Goal: Use online tool/utility: Utilize a website feature to perform a specific function

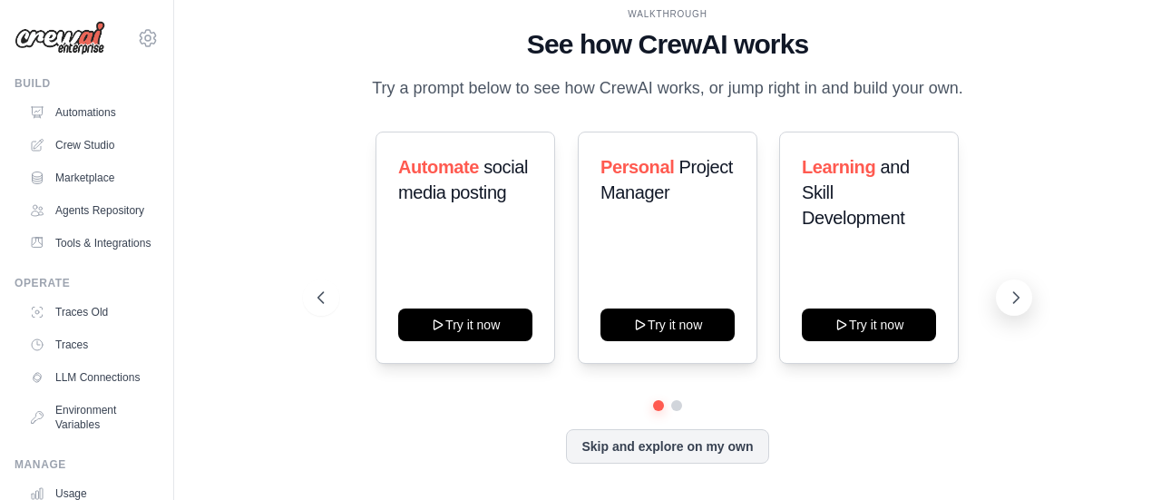
click at [1018, 295] on icon at bounding box center [1016, 298] width 18 height 18
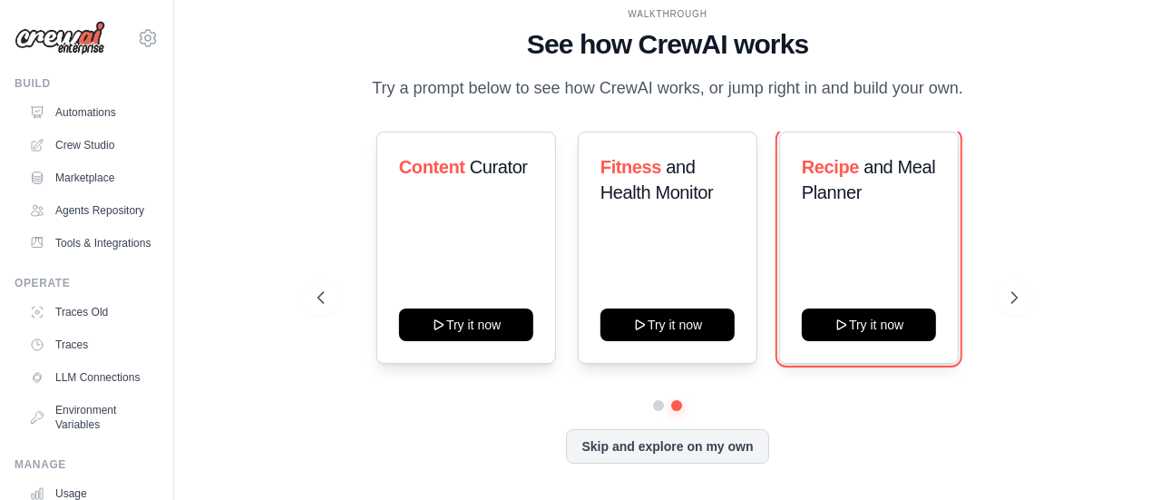
drag, startPoint x: 895, startPoint y: 334, endPoint x: 876, endPoint y: 425, distance: 92.7
click at [895, 334] on button "Try it now" at bounding box center [869, 324] width 134 height 33
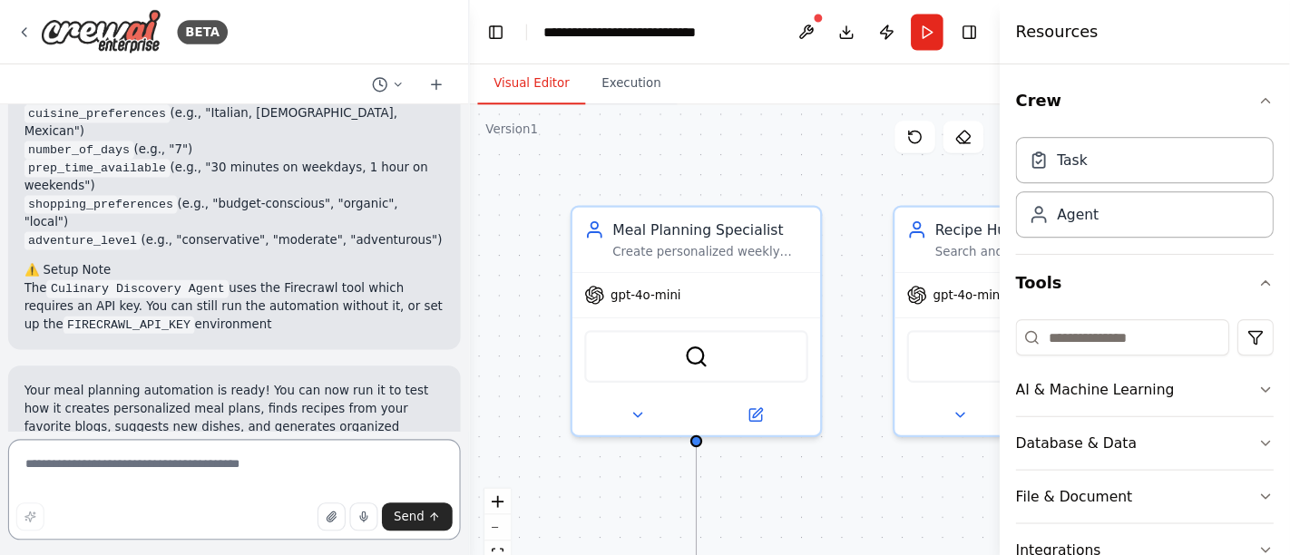
scroll to position [2069, 0]
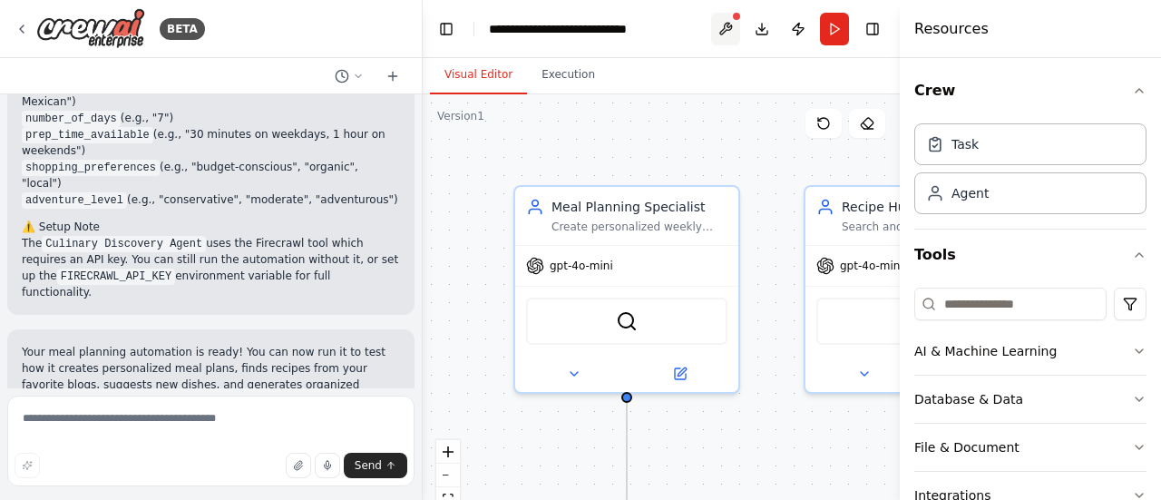
click at [727, 21] on button at bounding box center [725, 29] width 29 height 33
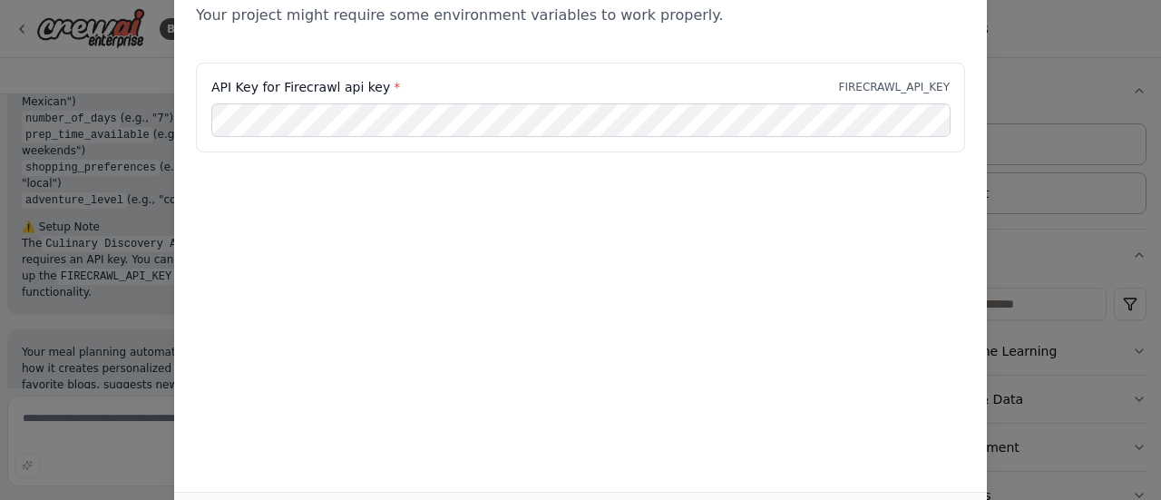
click at [1063, 37] on div "Environment configuration Your project might require some environment variables…" at bounding box center [580, 250] width 1161 height 500
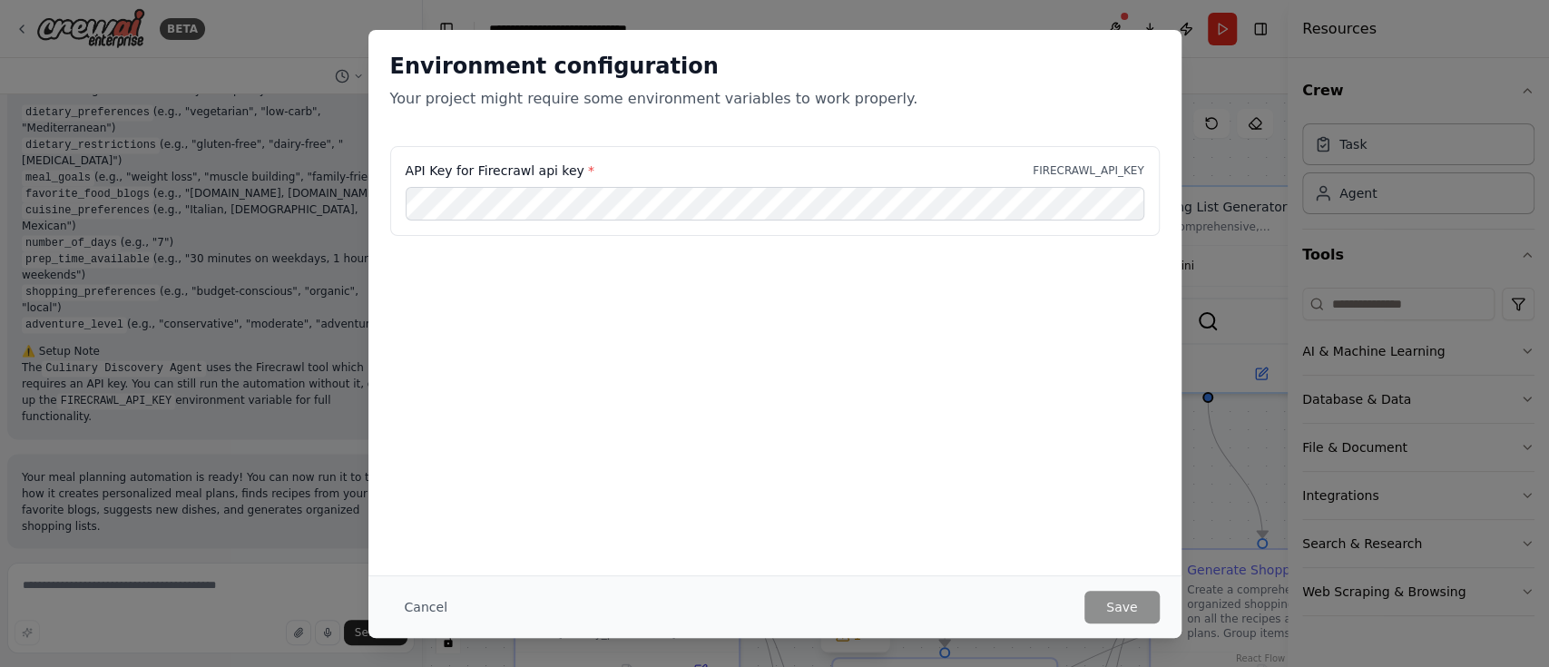
scroll to position [1912, 0]
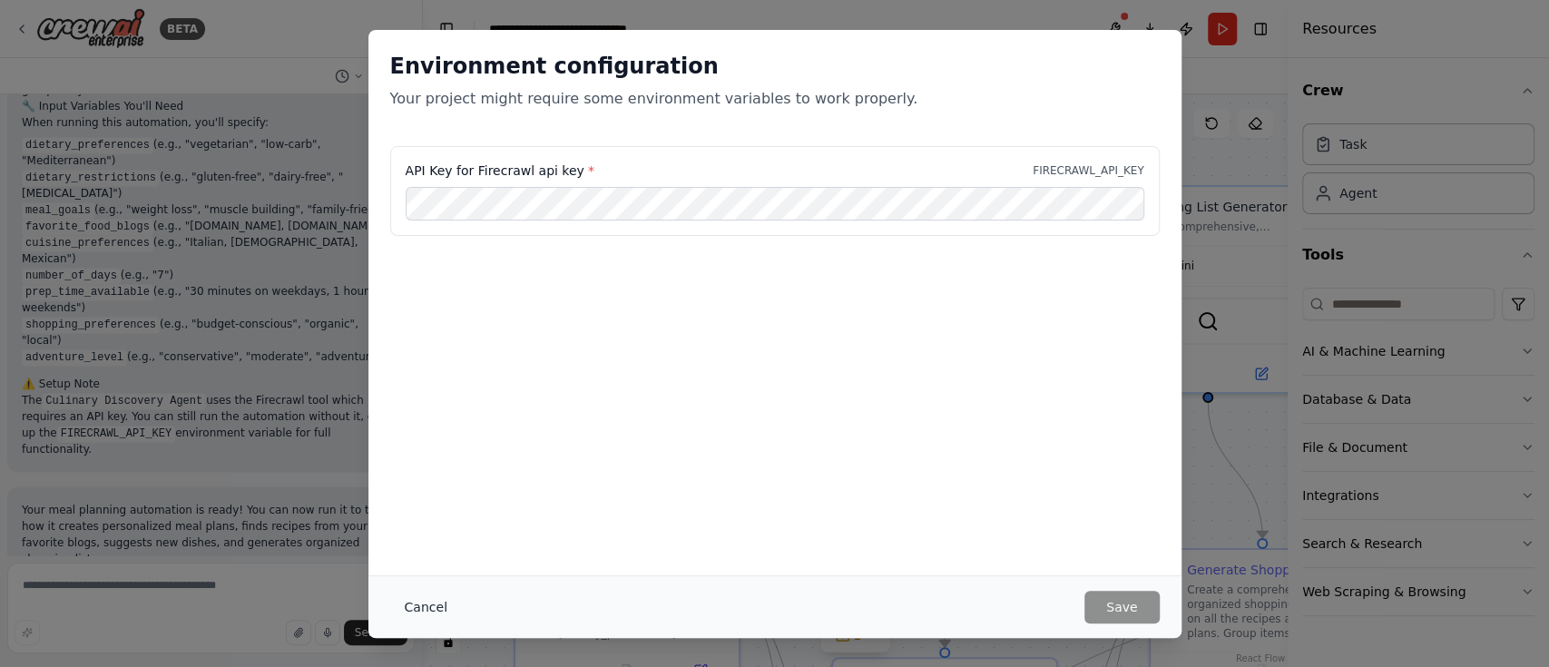
click at [440, 499] on button "Cancel" at bounding box center [426, 607] width 72 height 33
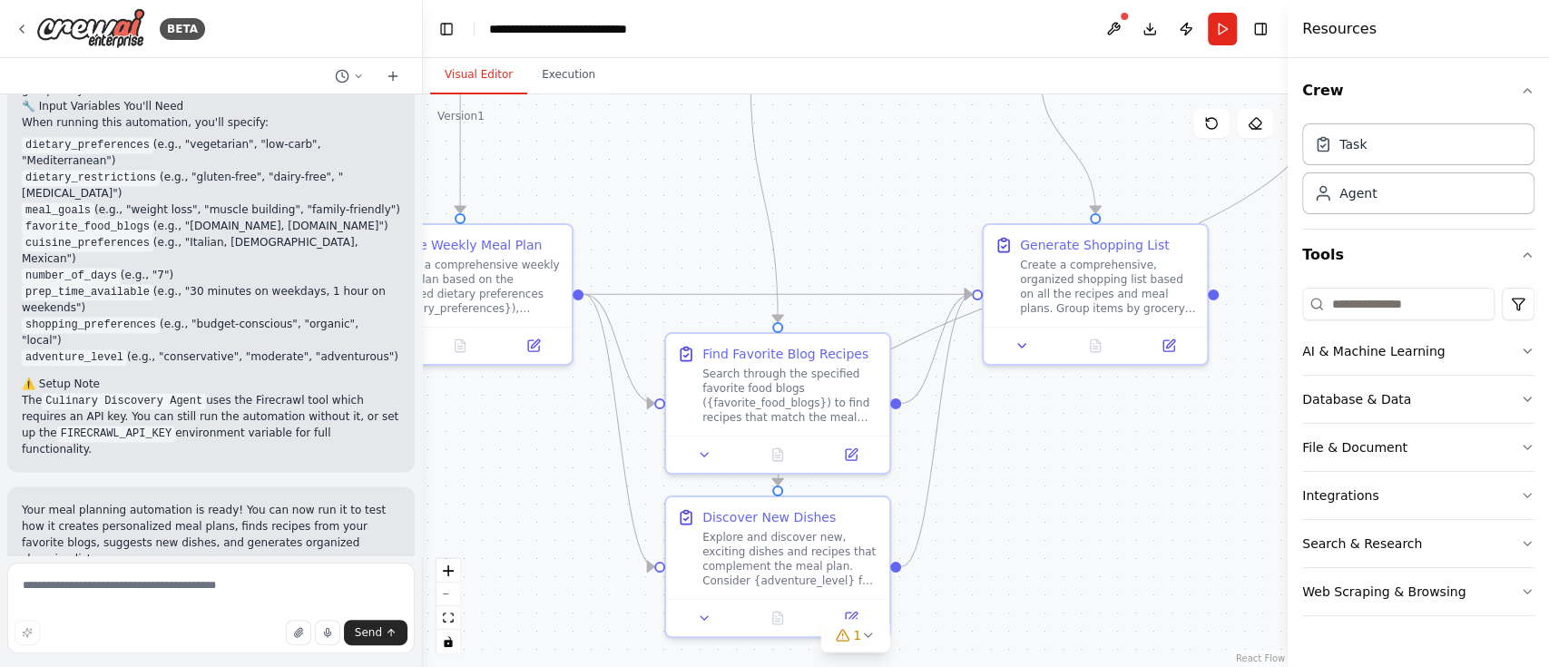
drag, startPoint x: 1119, startPoint y: 453, endPoint x: 952, endPoint y: 128, distance: 365.2
click at [952, 128] on div ".deletable-edge-delete-btn { width: 20px; height: 20px; border: 0px solid #ffff…" at bounding box center [855, 380] width 865 height 572
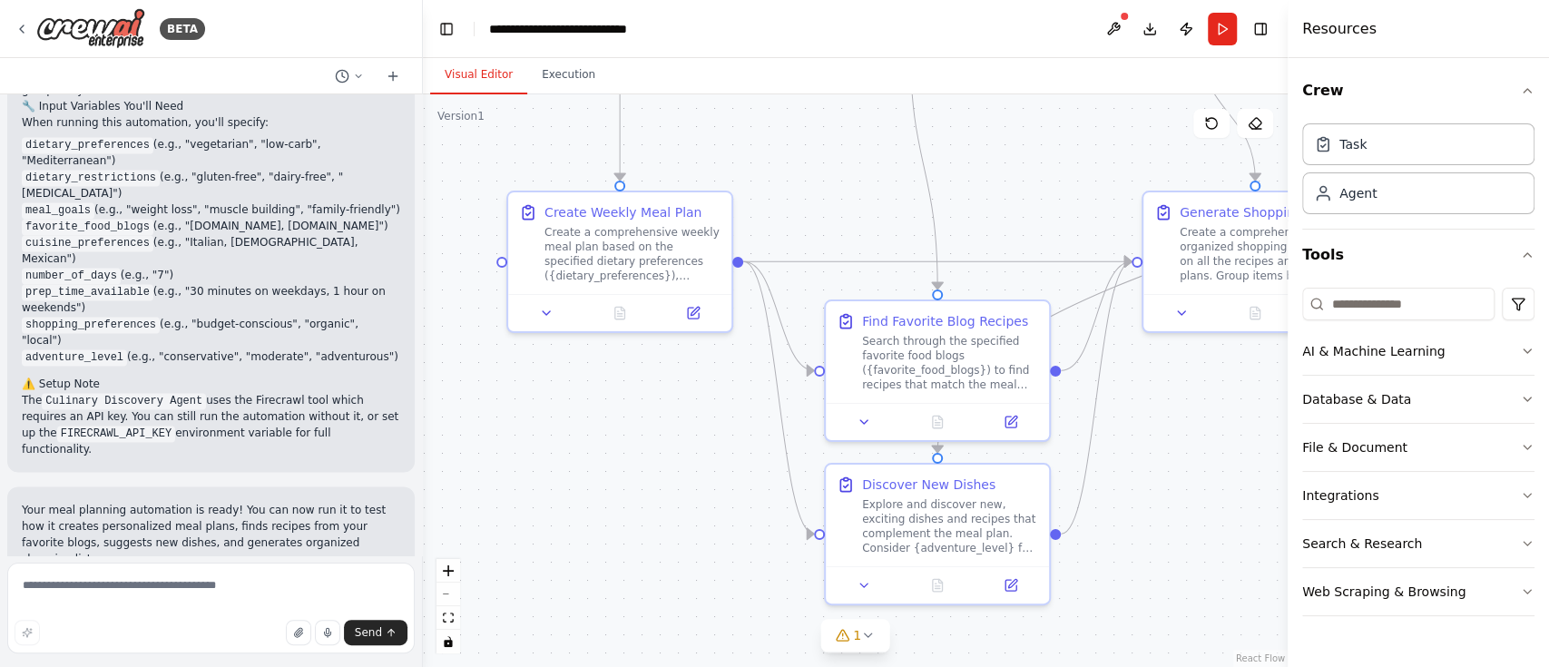
drag, startPoint x: 944, startPoint y: 491, endPoint x: 1116, endPoint y: 611, distance: 209.2
click at [1116, 499] on div ".deletable-edge-delete-btn { width: 20px; height: 20px; border: 0px solid #ffff…" at bounding box center [855, 380] width 865 height 572
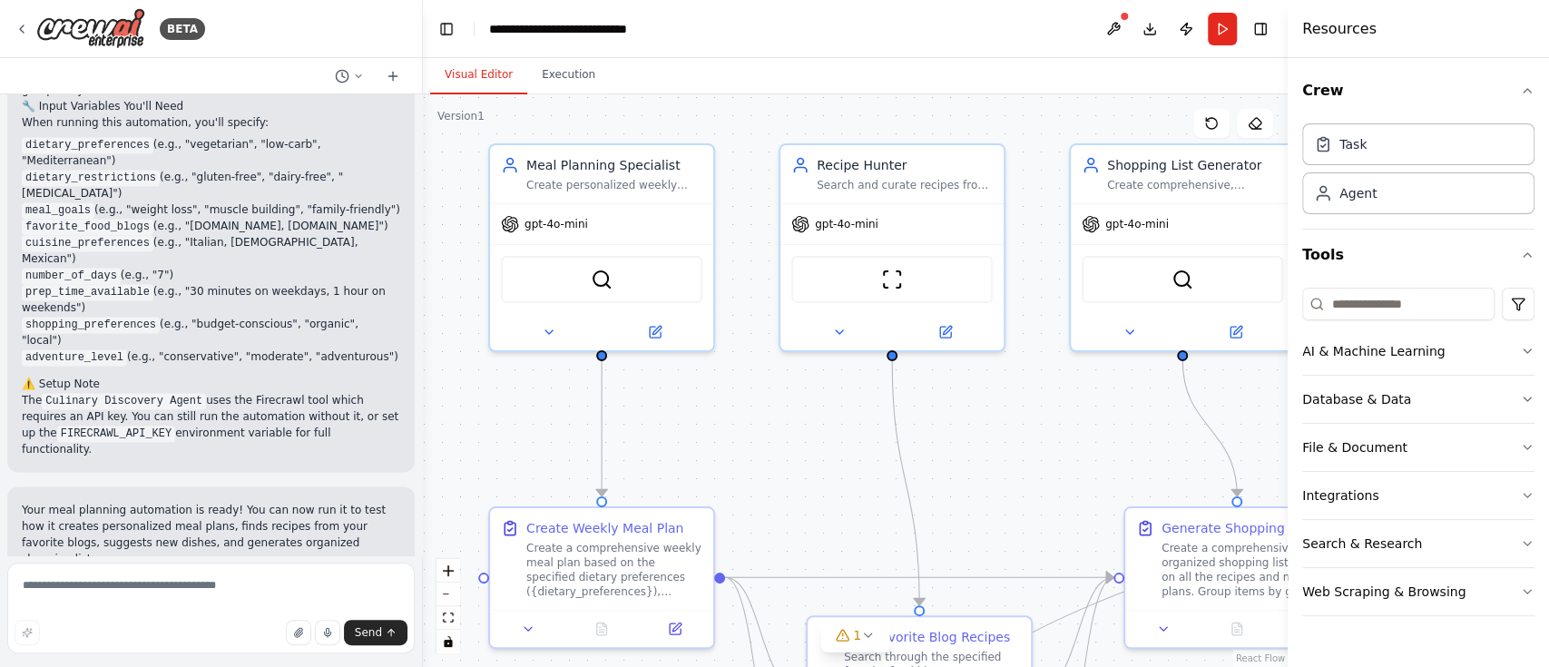
drag, startPoint x: 759, startPoint y: 299, endPoint x: 728, endPoint y: 430, distance: 134.4
click at [726, 430] on div ".deletable-edge-delete-btn { width: 20px; height: 20px; border: 0px solid #ffff…" at bounding box center [855, 380] width 865 height 572
click at [658, 335] on icon at bounding box center [656, 332] width 11 height 11
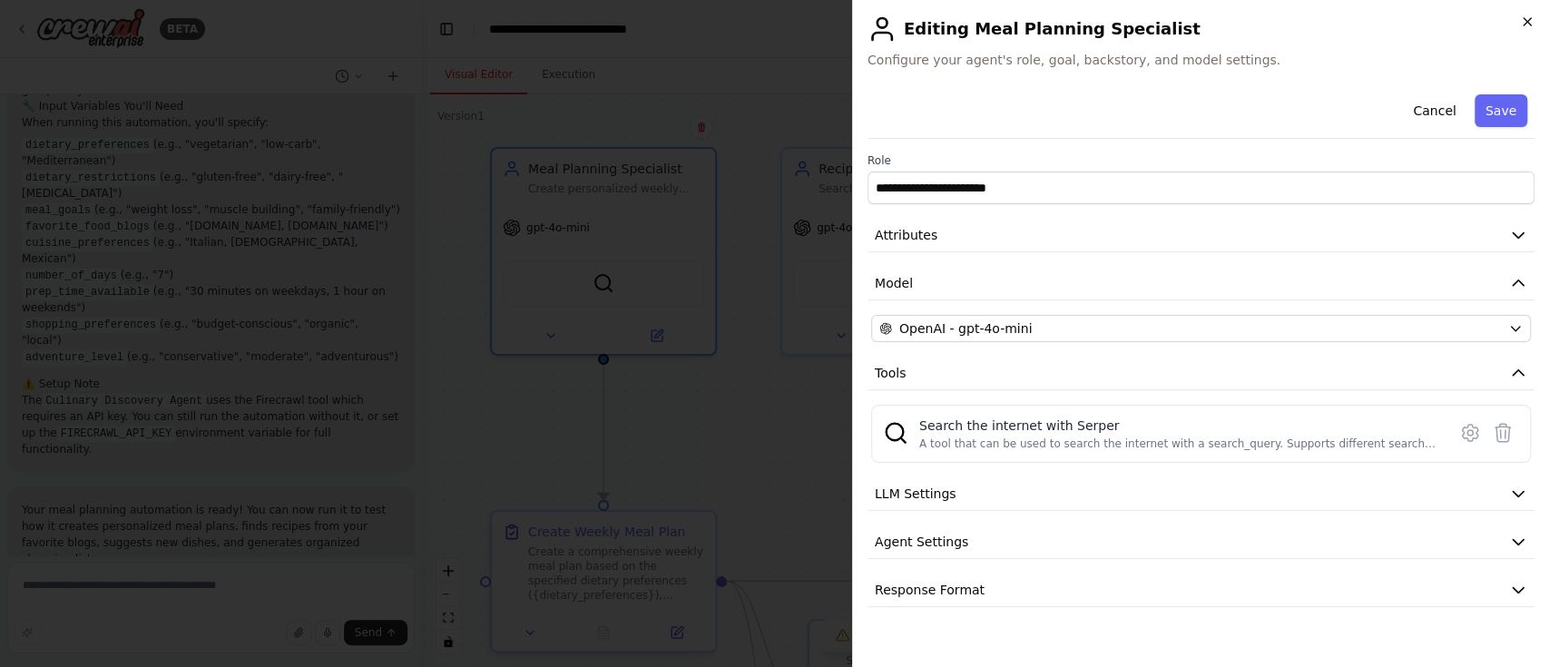
click at [1160, 16] on icon "button" at bounding box center [1527, 22] width 15 height 15
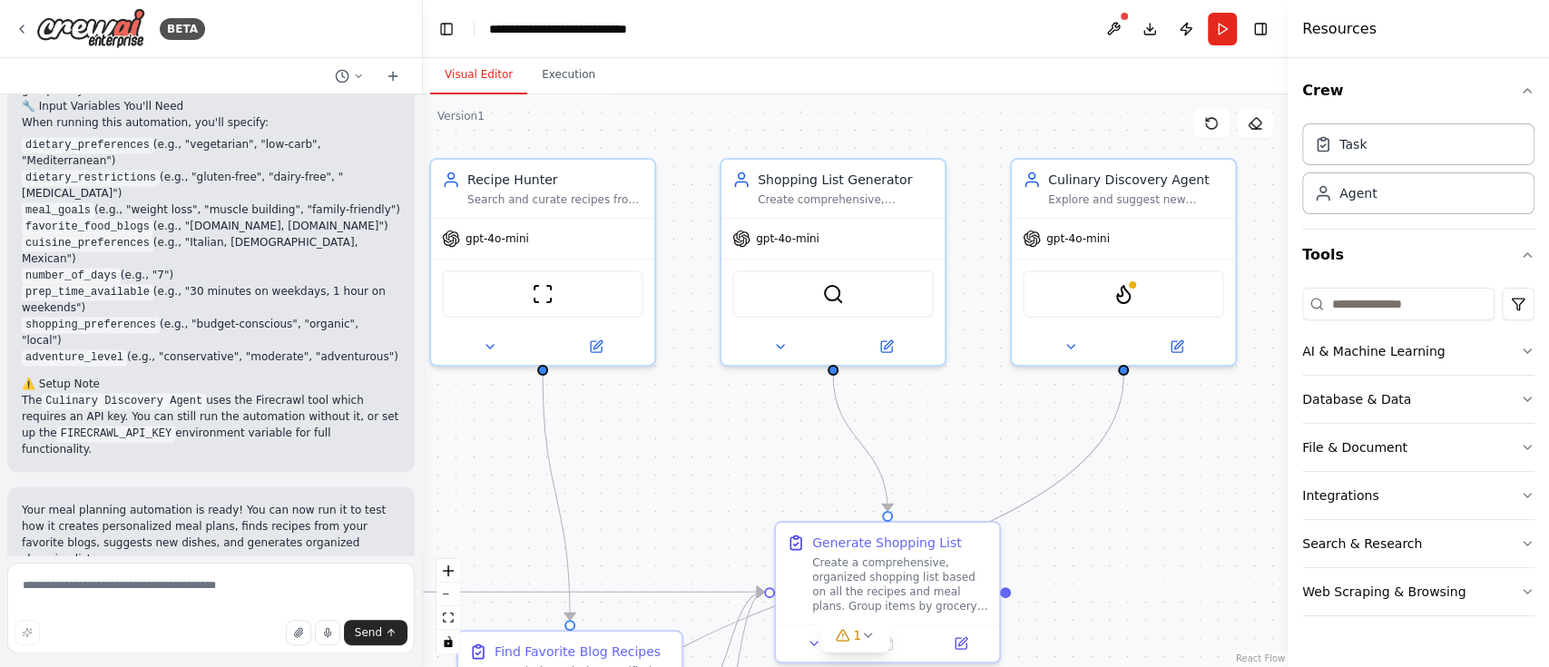
drag, startPoint x: 1084, startPoint y: 443, endPoint x: 730, endPoint y: 454, distance: 354.0
click at [730, 454] on div ".deletable-edge-delete-btn { width: 20px; height: 20px; border: 0px solid #ffff…" at bounding box center [855, 380] width 865 height 572
click at [1123, 297] on img at bounding box center [1121, 290] width 22 height 22
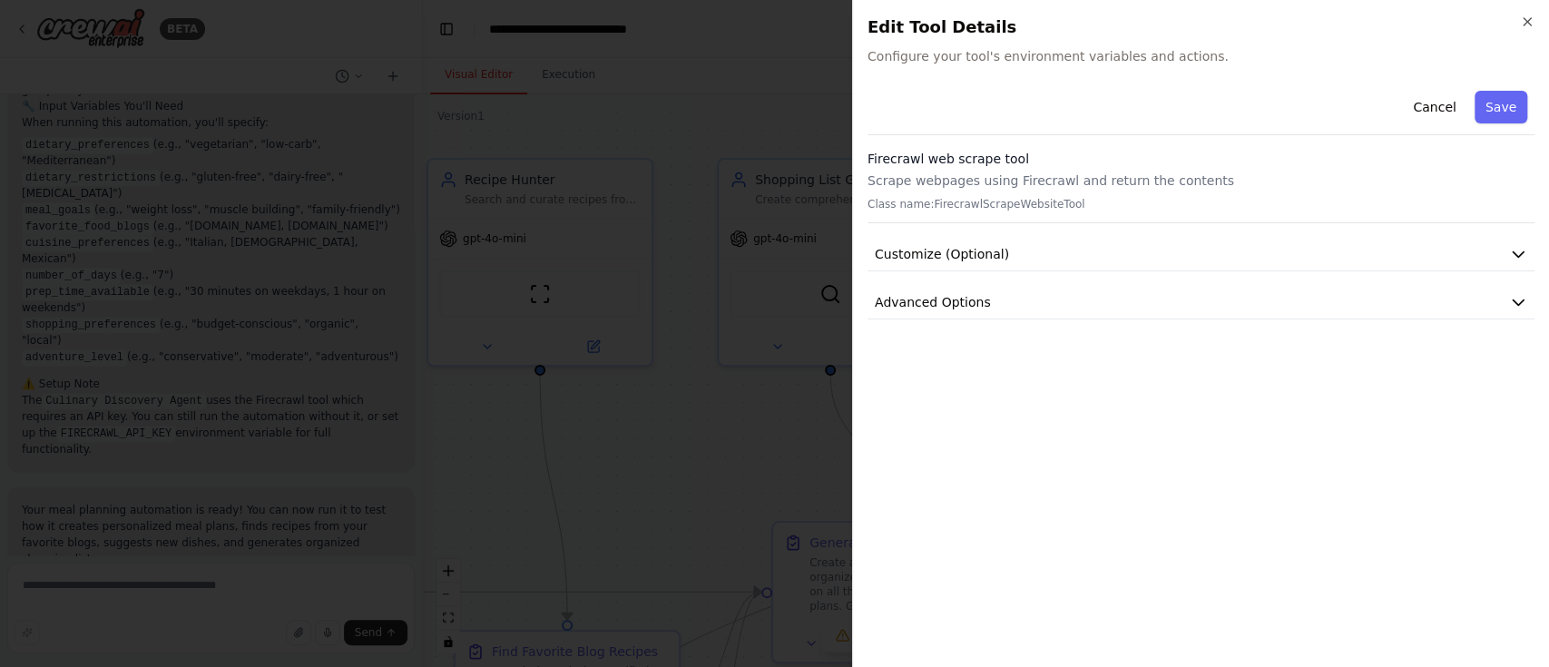
click at [1160, 19] on h2 "Edit Tool Details" at bounding box center [1200, 27] width 667 height 25
click at [1160, 24] on icon "button" at bounding box center [1527, 22] width 15 height 15
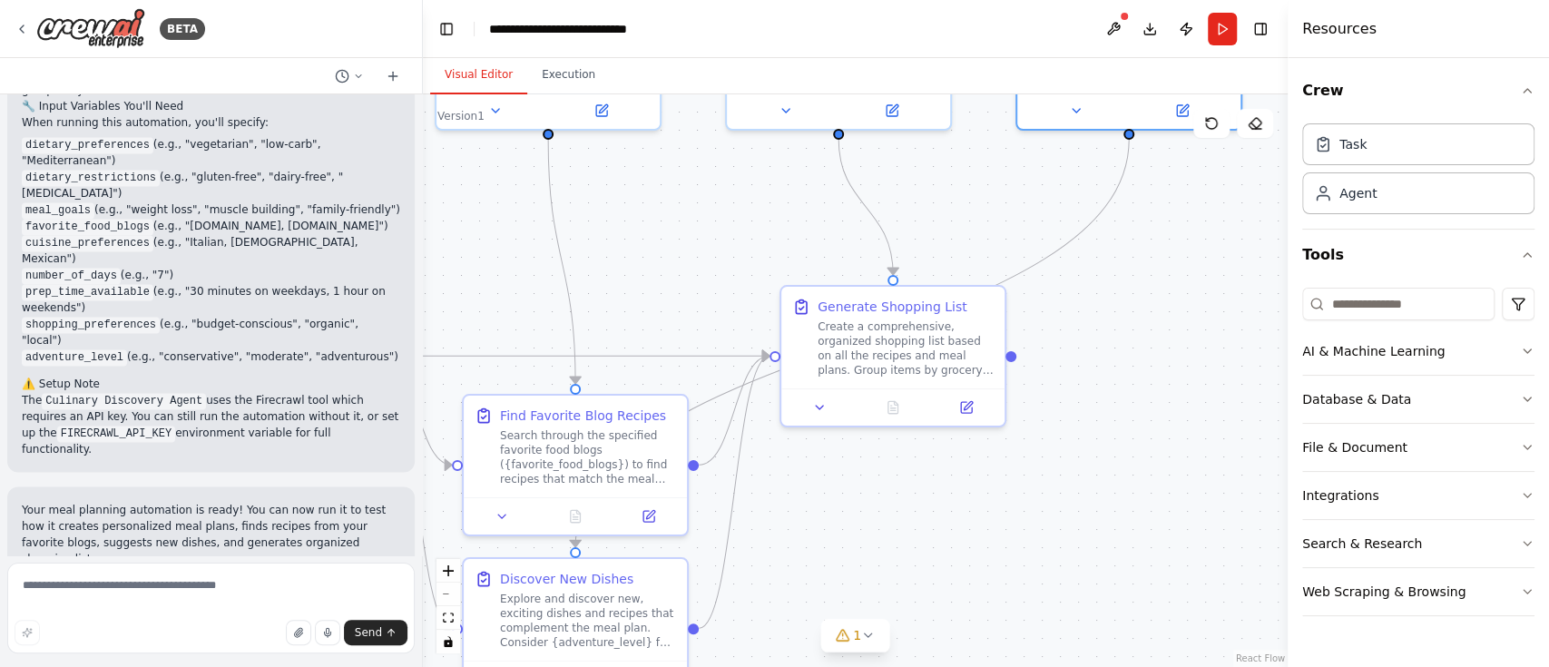
drag, startPoint x: 1120, startPoint y: 530, endPoint x: 1129, endPoint y: 292, distance: 237.9
click at [1129, 292] on div ".deletable-edge-delete-btn { width: 20px; height: 20px; border: 0px solid #ffff…" at bounding box center [855, 380] width 865 height 572
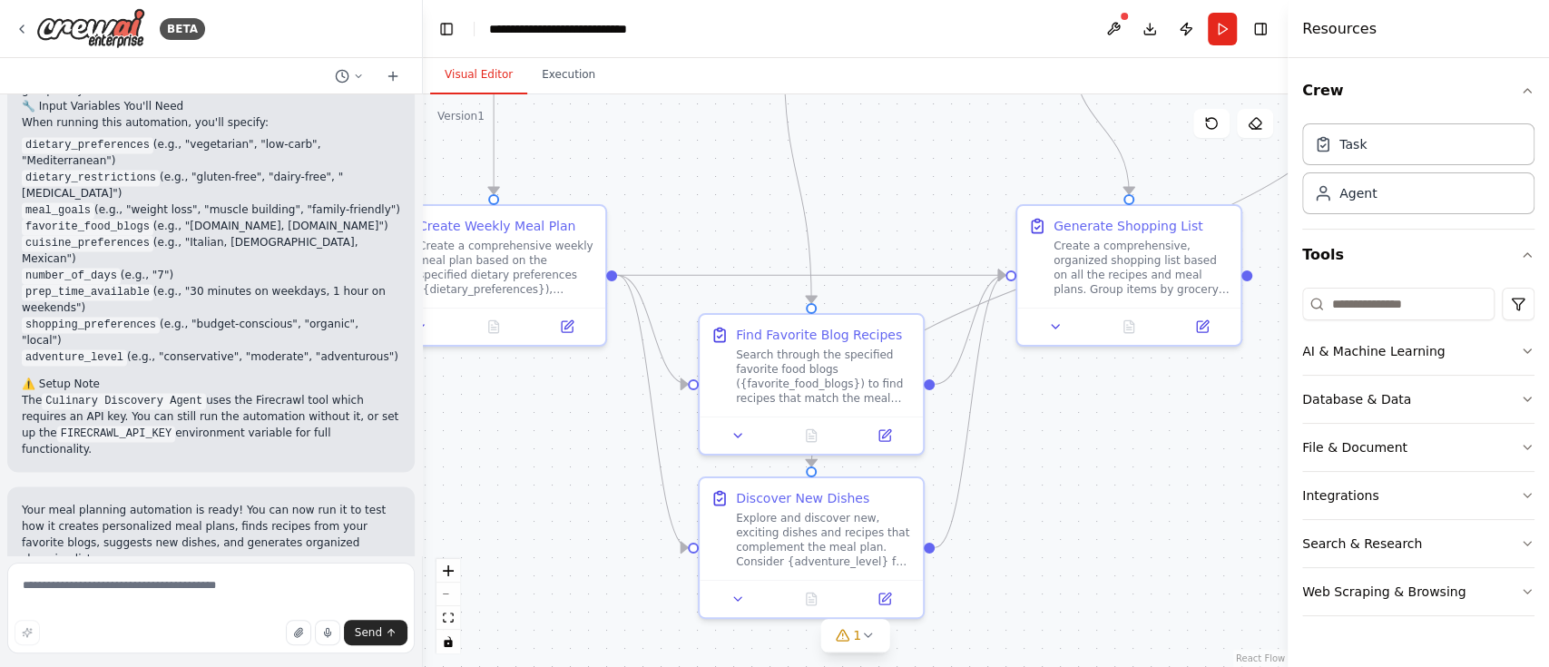
drag, startPoint x: 693, startPoint y: 300, endPoint x: 973, endPoint y: 201, distance: 296.7
click at [973, 201] on div ".deletable-edge-delete-btn { width: 20px; height: 20px; border: 0px solid #ffff…" at bounding box center [855, 380] width 865 height 572
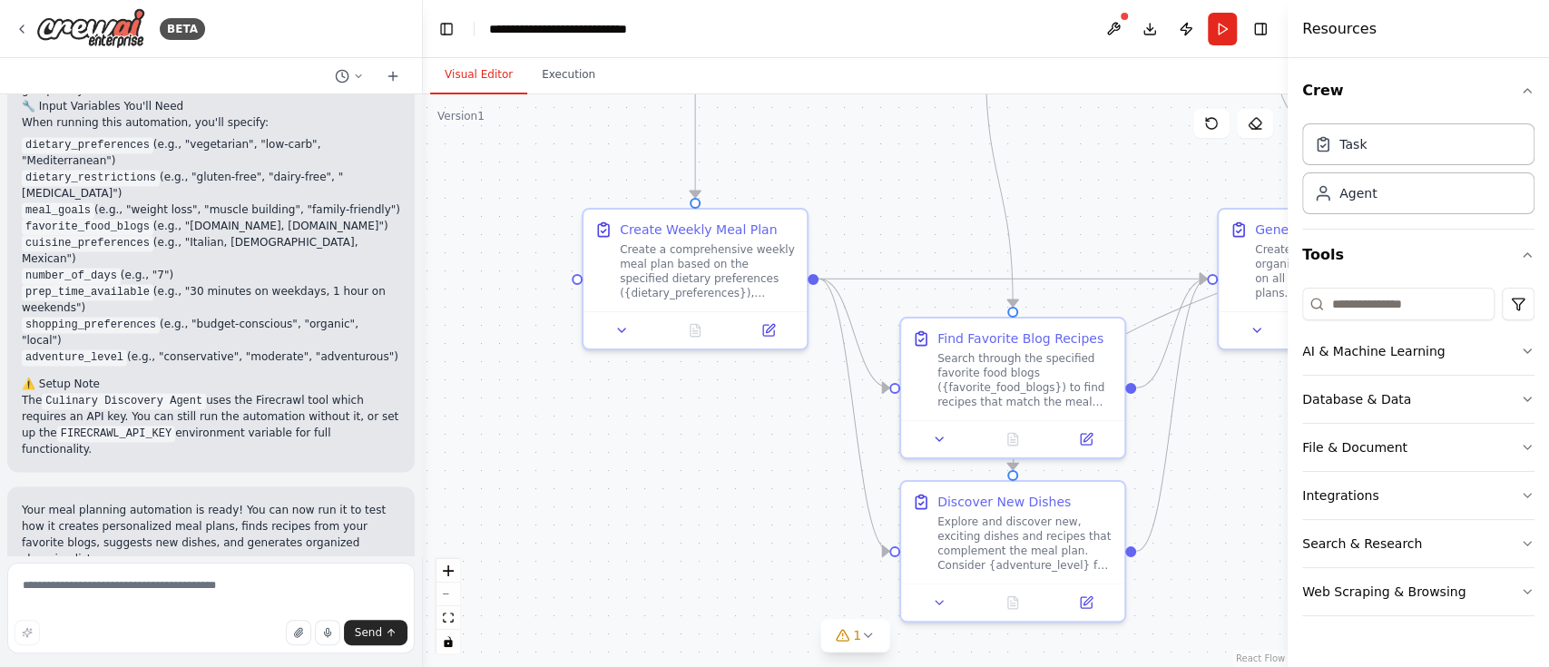
drag, startPoint x: 627, startPoint y: 390, endPoint x: 784, endPoint y: 415, distance: 158.9
click at [784, 415] on div ".deletable-edge-delete-btn { width: 20px; height: 20px; border: 0px solid #ffff…" at bounding box center [855, 380] width 865 height 572
click at [774, 346] on div "Create Weekly Meal Plan Create a comprehensive weekly meal plan based on the sp…" at bounding box center [695, 279] width 227 height 142
click at [770, 328] on icon at bounding box center [768, 326] width 11 height 11
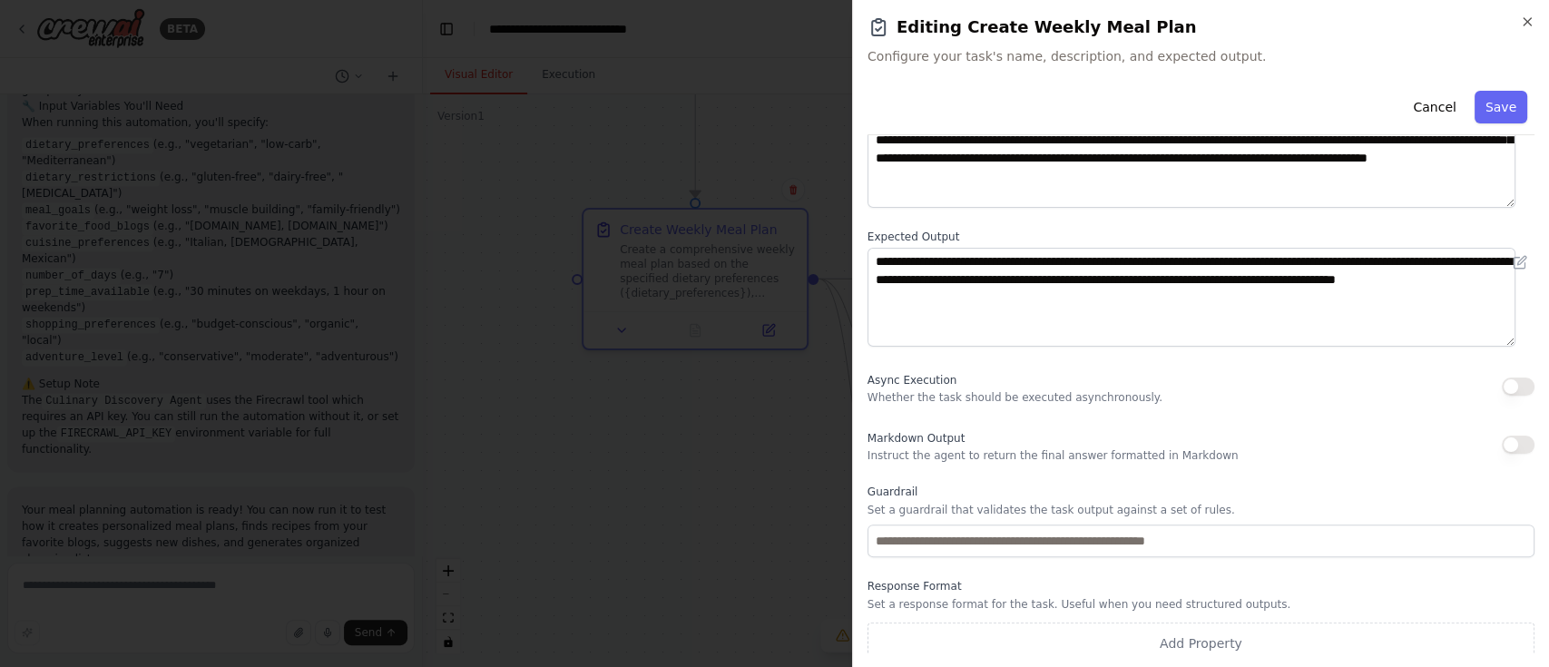
scroll to position [152, 0]
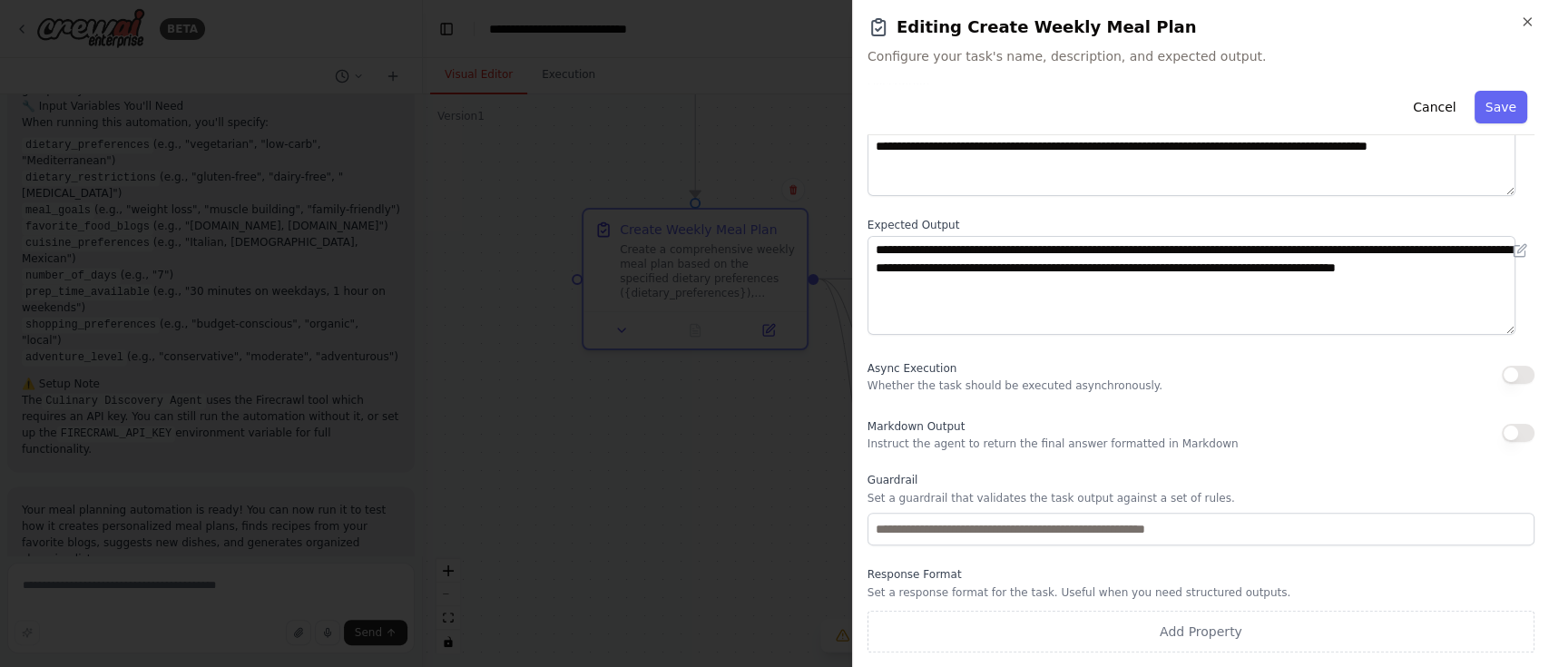
click at [1160, 20] on h2 "Editing Create Weekly Meal Plan" at bounding box center [1200, 27] width 667 height 25
click at [1160, 18] on icon "button" at bounding box center [1526, 21] width 7 height 7
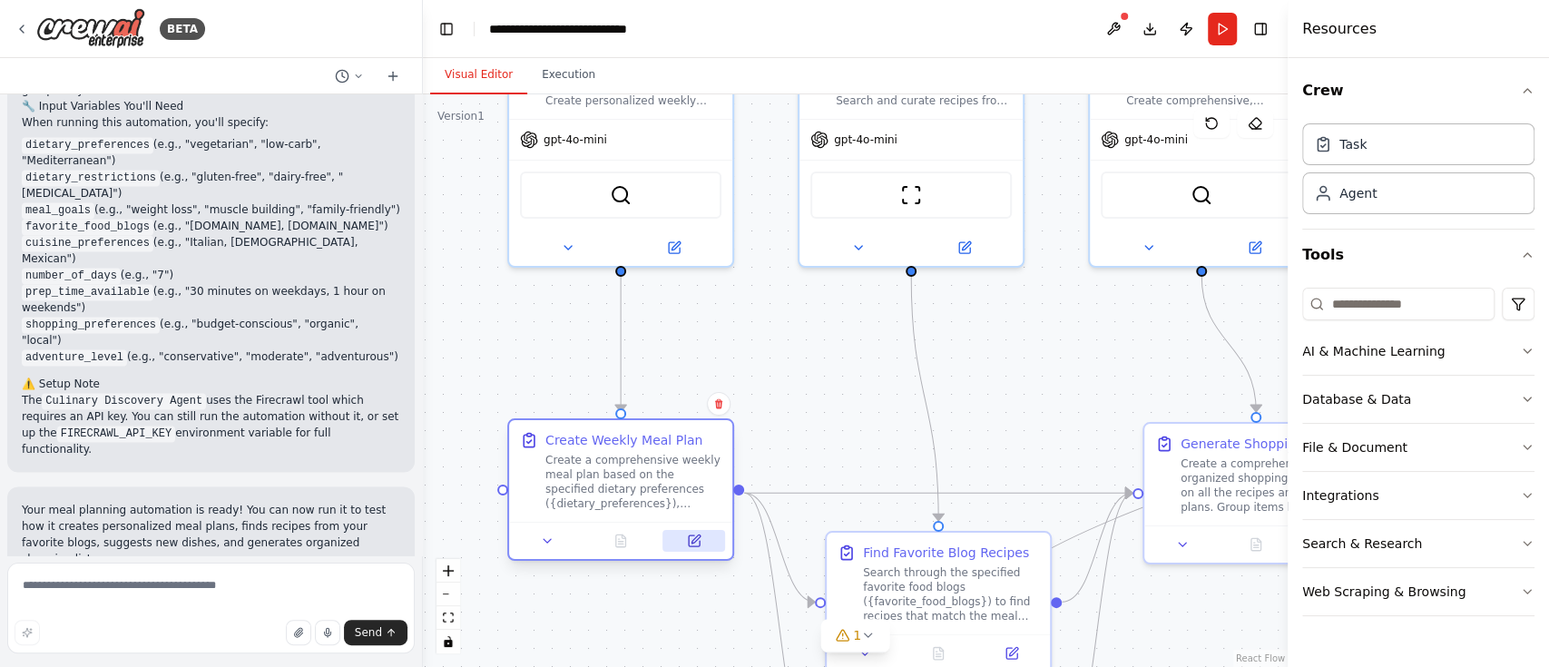
drag, startPoint x: 722, startPoint y: 444, endPoint x: 667, endPoint y: 544, distance: 114.9
click at [648, 499] on div ".deletable-edge-delete-btn { width: 20px; height: 20px; border: 0px solid #ffff…" at bounding box center [855, 380] width 865 height 572
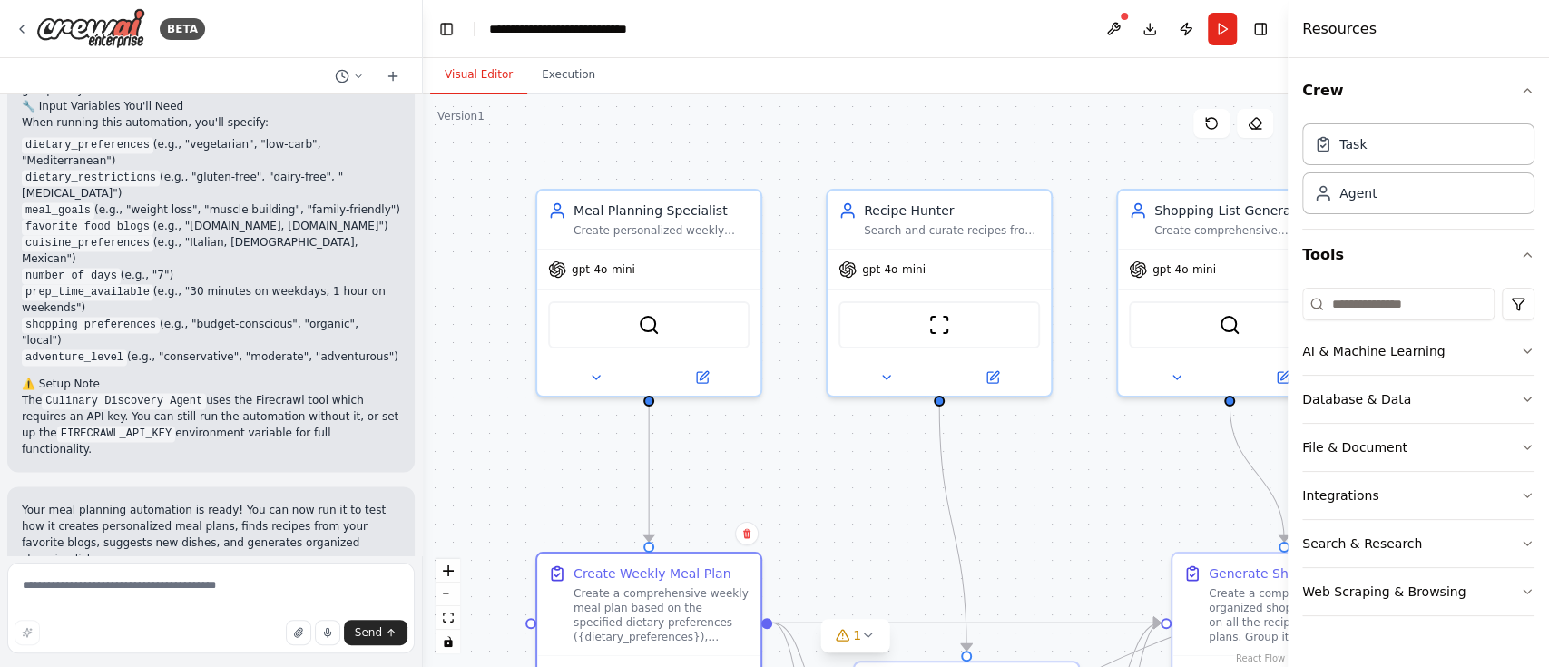
drag, startPoint x: 770, startPoint y: 454, endPoint x: 773, endPoint y: 471, distance: 17.5
click at [773, 471] on div ".deletable-edge-delete-btn { width: 20px; height: 20px; border: 0px solid #ffff…" at bounding box center [855, 380] width 865 height 572
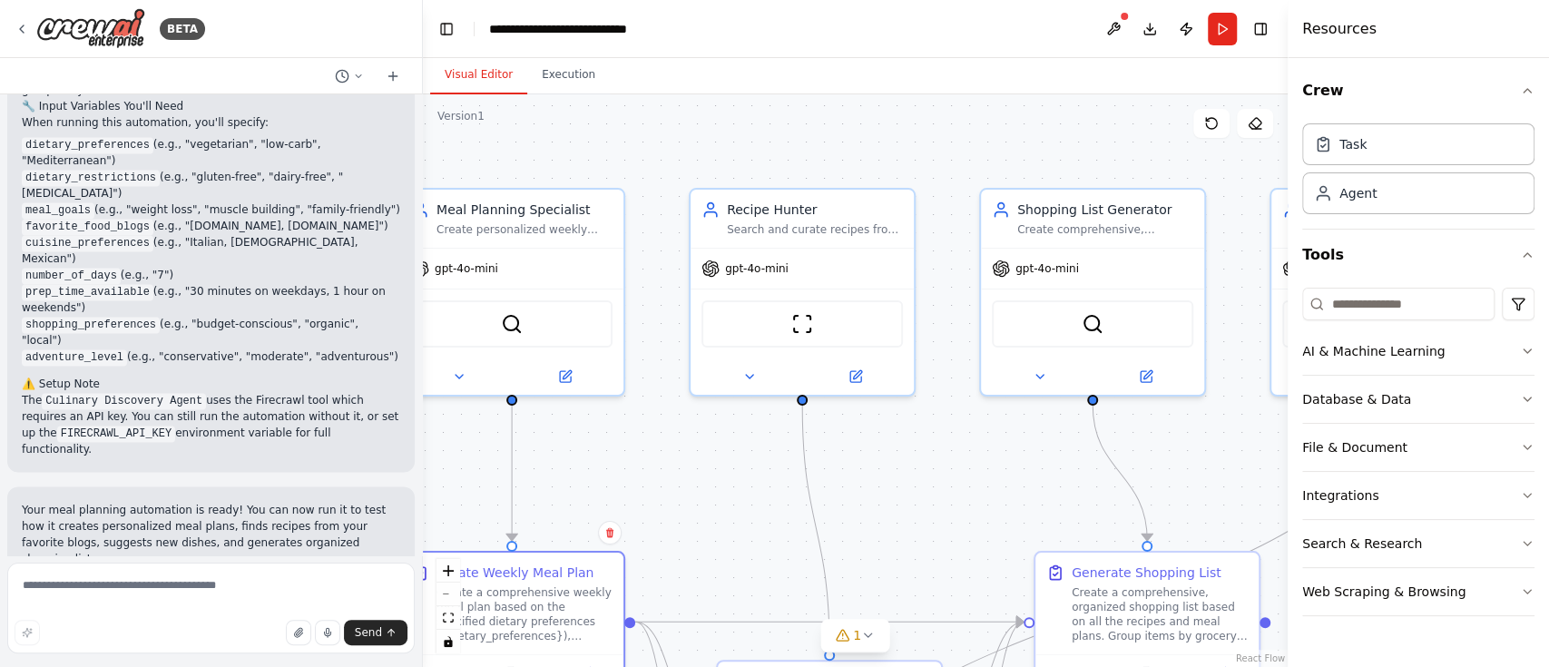
drag, startPoint x: 1059, startPoint y: 461, endPoint x: 922, endPoint y: 460, distance: 137.0
click at [922, 460] on div ".deletable-edge-delete-btn { width: 20px; height: 20px; border: 0px solid #ffff…" at bounding box center [855, 380] width 865 height 572
click at [864, 367] on button at bounding box center [855, 373] width 103 height 22
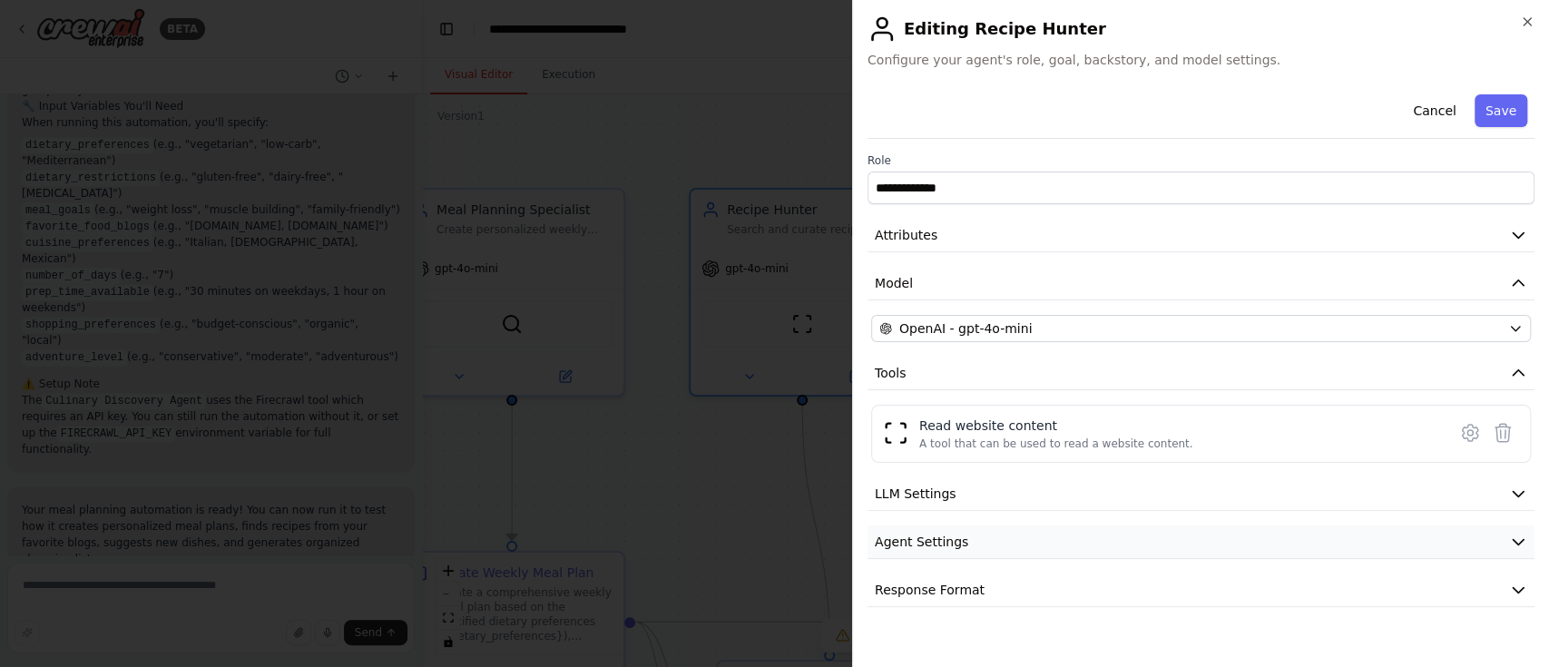
click at [1160, 499] on icon "button" at bounding box center [1518, 542] width 18 height 18
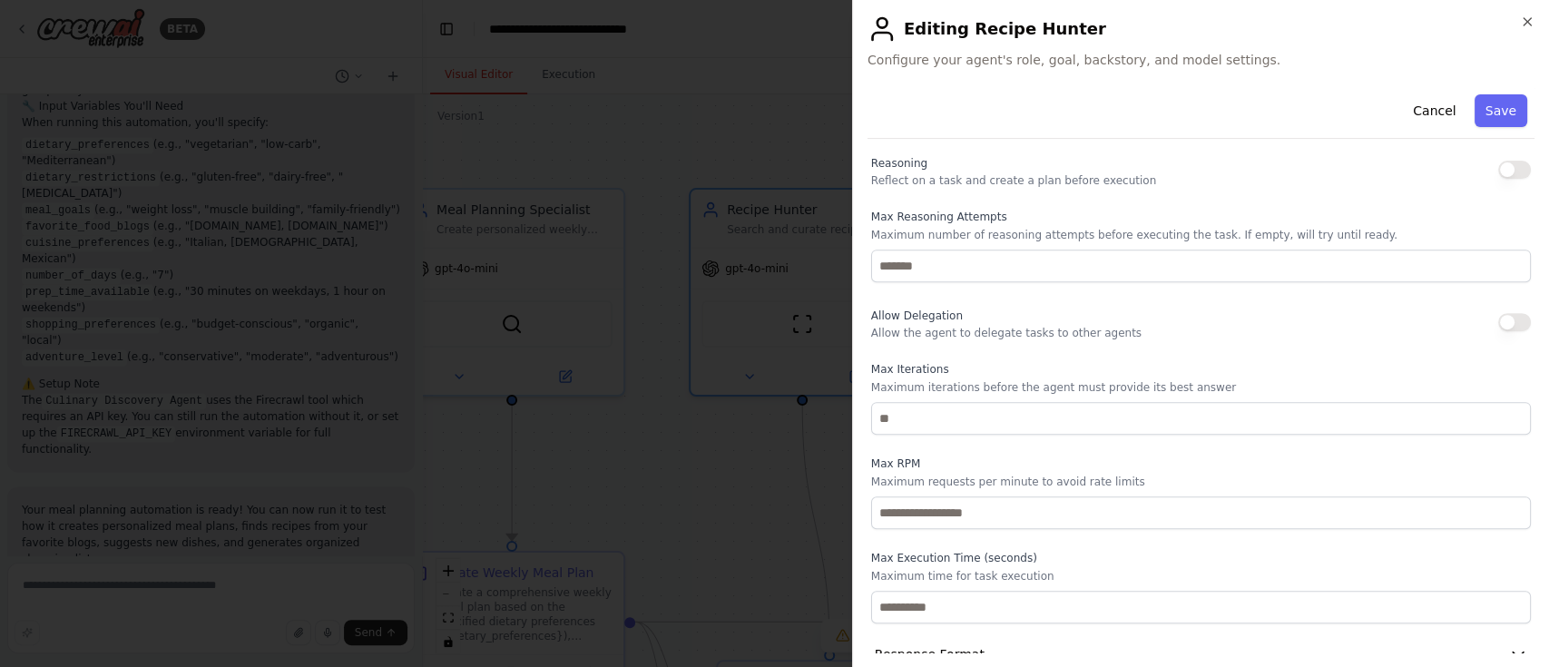
scroll to position [454, 0]
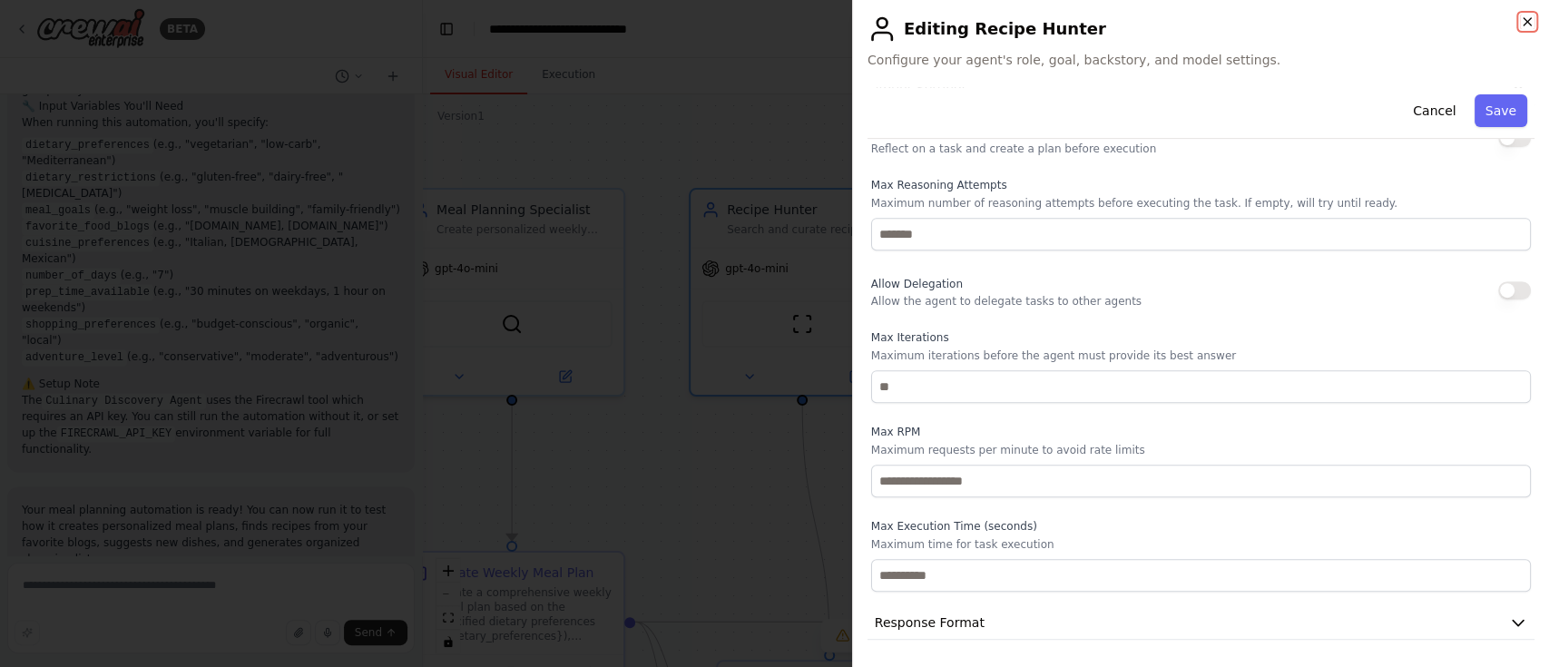
click at [1160, 19] on icon "button" at bounding box center [1527, 22] width 15 height 15
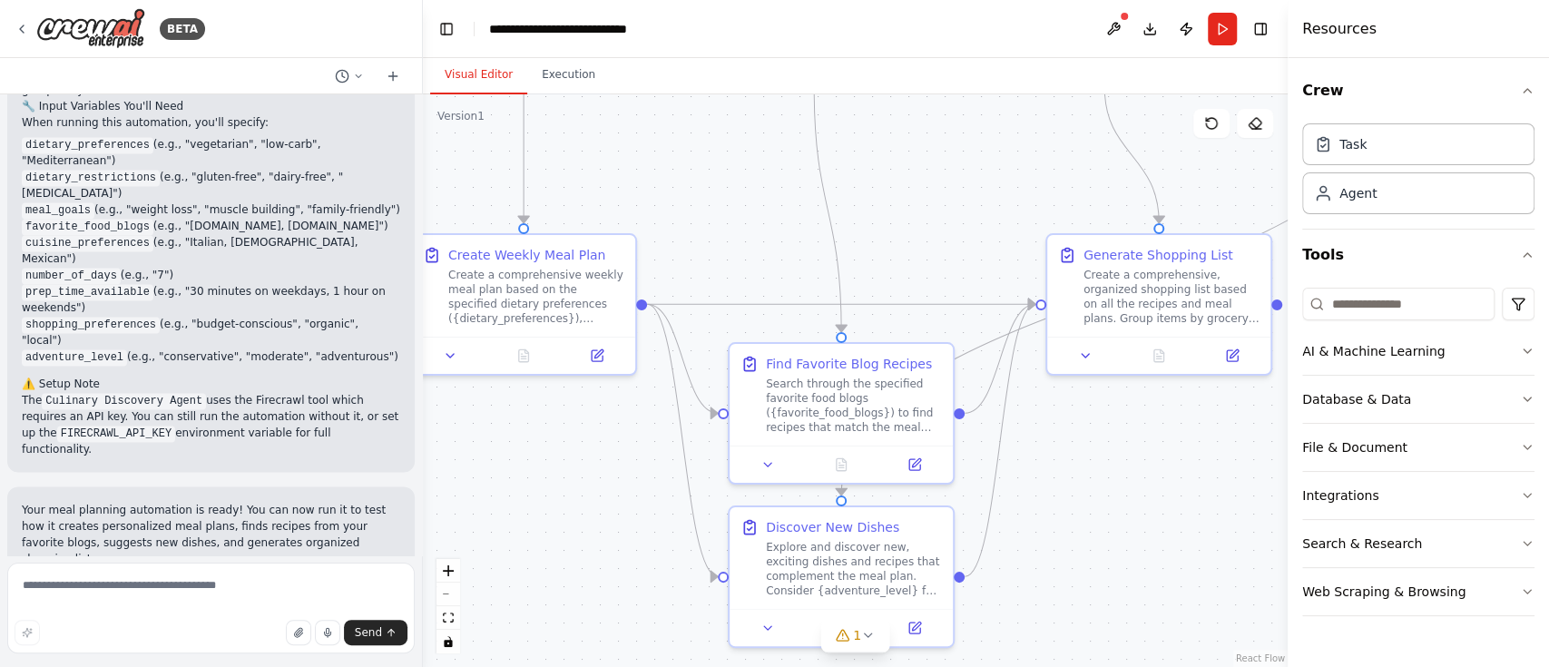
drag, startPoint x: 967, startPoint y: 479, endPoint x: 979, endPoint y: 161, distance: 317.8
click at [979, 161] on div ".deletable-edge-delete-btn { width: 20px; height: 20px; border: 0px solid #ffff…" at bounding box center [855, 380] width 865 height 572
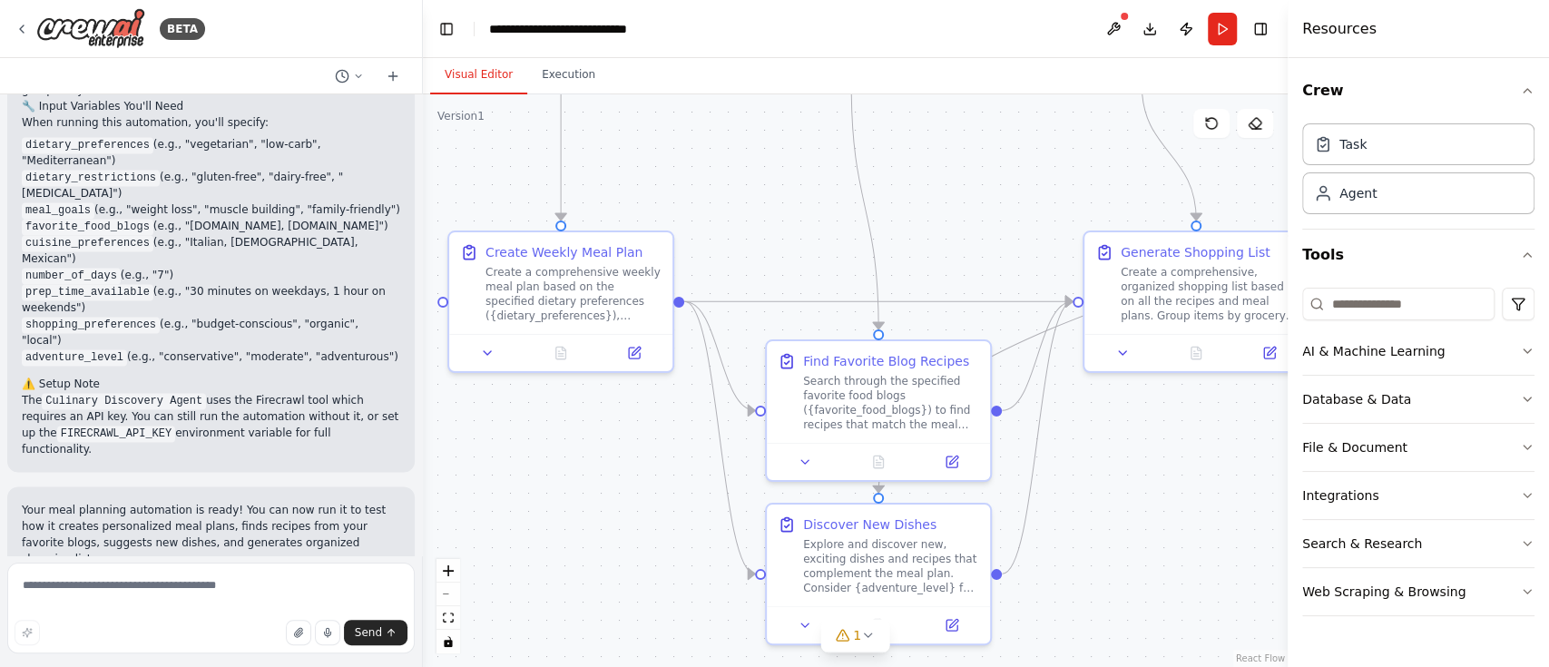
drag, startPoint x: 729, startPoint y: 502, endPoint x: 648, endPoint y: 578, distance: 111.0
click at [648, 499] on div ".deletable-edge-delete-btn { width: 20px; height: 20px; border: 0px solid #ffff…" at bounding box center [855, 380] width 865 height 572
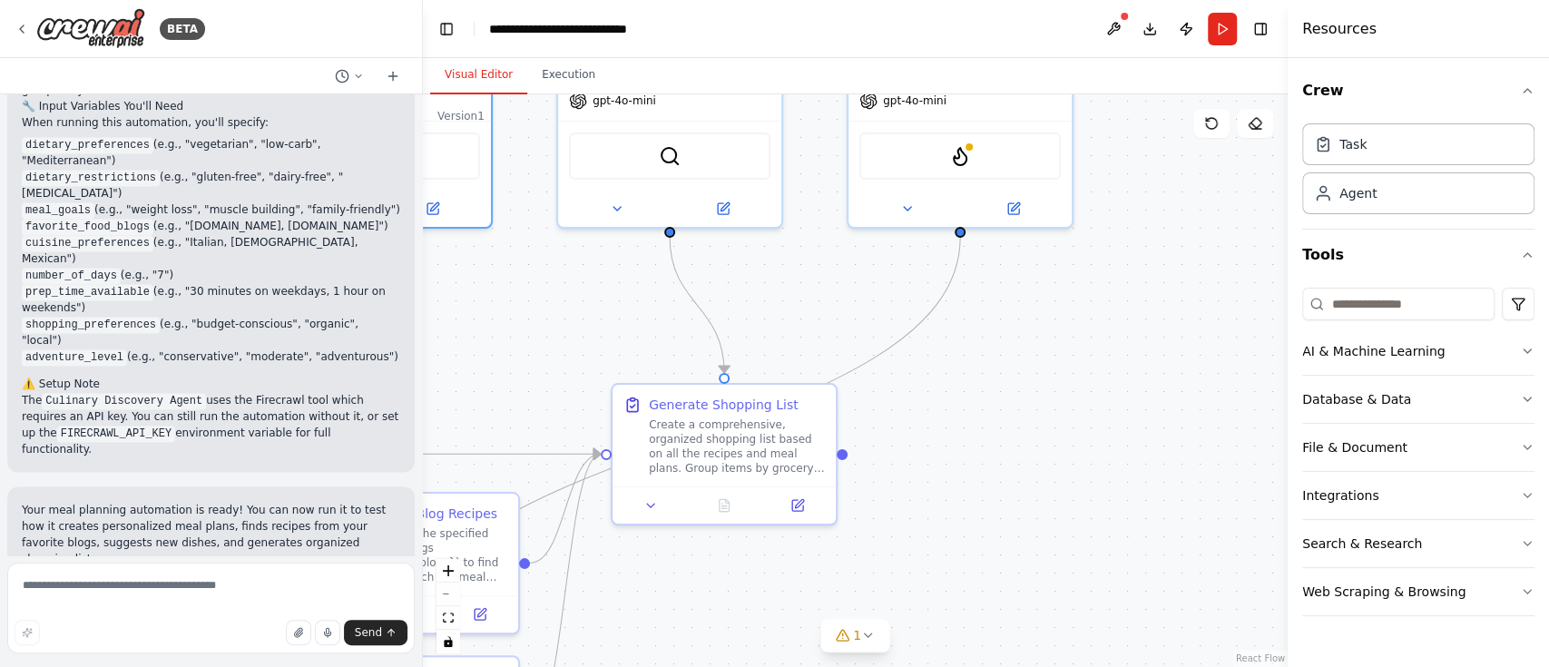
drag, startPoint x: 1043, startPoint y: 250, endPoint x: 599, endPoint y: 383, distance: 463.9
click at [599, 383] on div ".deletable-edge-delete-btn { width: 20px; height: 20px; border: 0px solid #ffff…" at bounding box center [855, 380] width 865 height 572
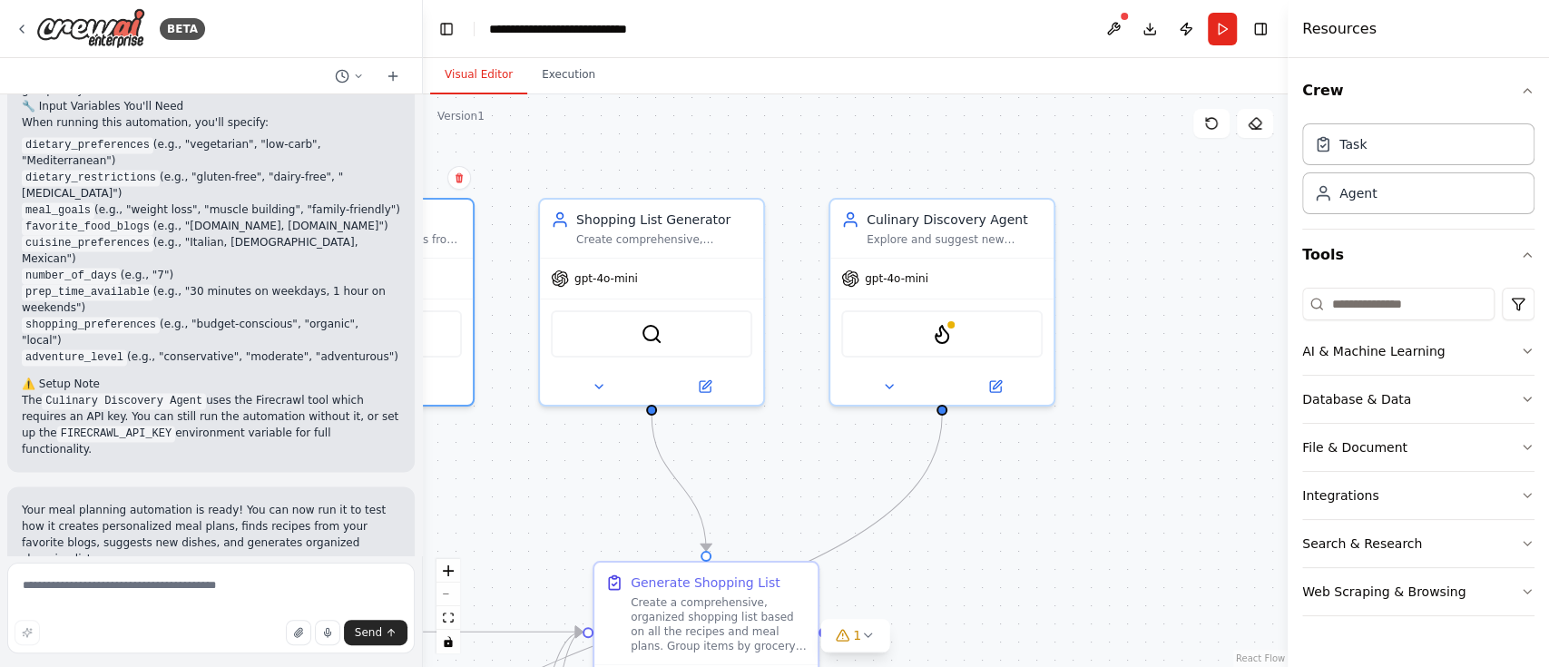
drag, startPoint x: 989, startPoint y: 449, endPoint x: 987, endPoint y: 472, distance: 22.8
click at [987, 472] on div ".deletable-edge-delete-btn { width: 20px; height: 20px; border: 0px solid #ffff…" at bounding box center [855, 380] width 865 height 572
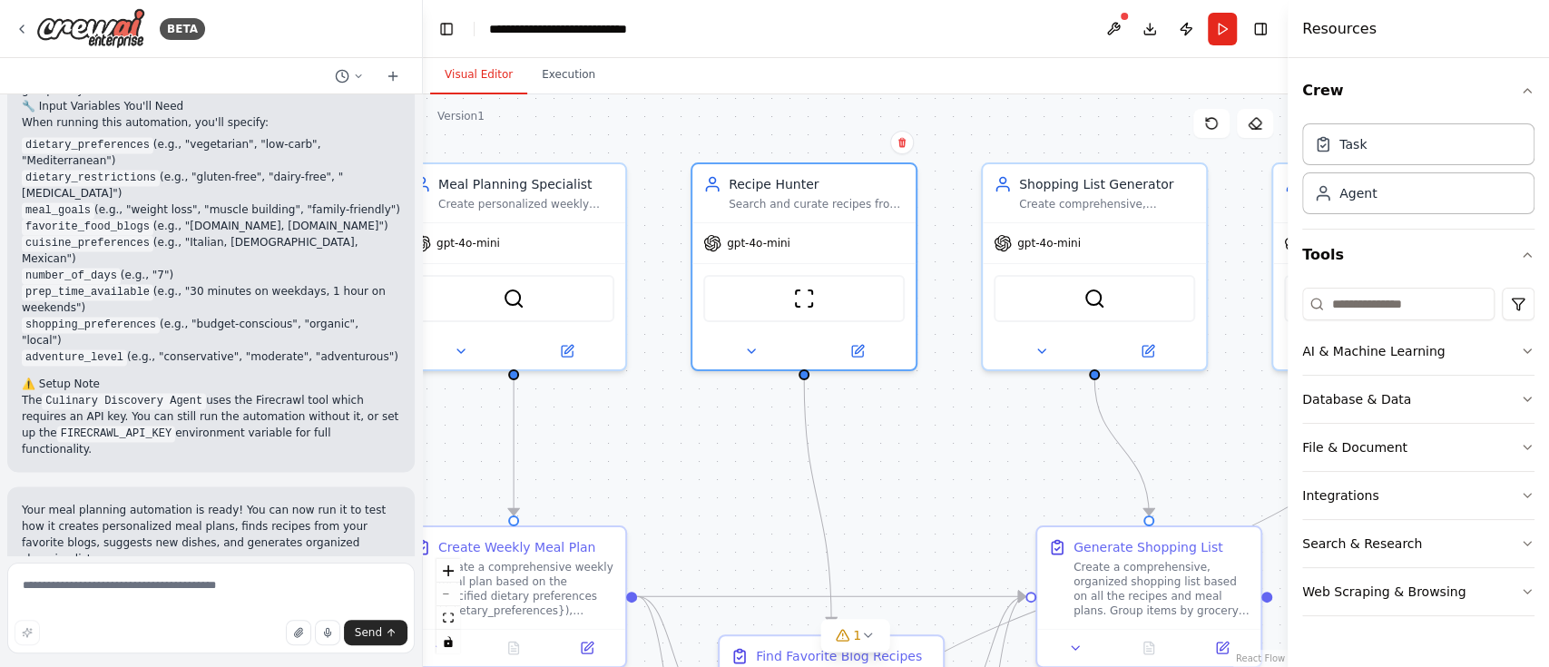
drag, startPoint x: 795, startPoint y: 507, endPoint x: 1076, endPoint y: 475, distance: 283.0
click at [1076, 475] on div ".deletable-edge-delete-btn { width: 20px; height: 20px; border: 0px solid #ffff…" at bounding box center [855, 380] width 865 height 572
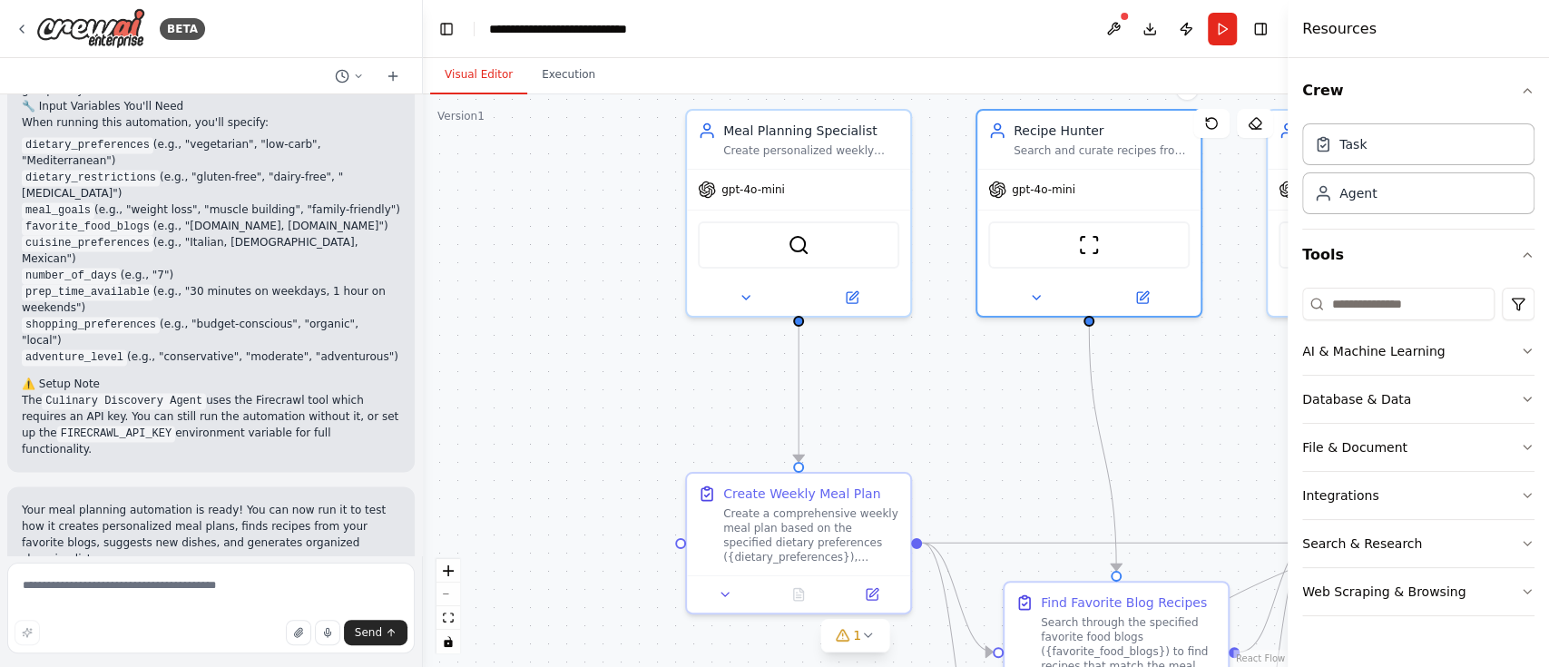
drag, startPoint x: 666, startPoint y: 484, endPoint x: 930, endPoint y: 435, distance: 268.4
click at [930, 435] on div ".deletable-edge-delete-btn { width: 20px; height: 20px; border: 0px solid #ffff…" at bounding box center [855, 380] width 865 height 572
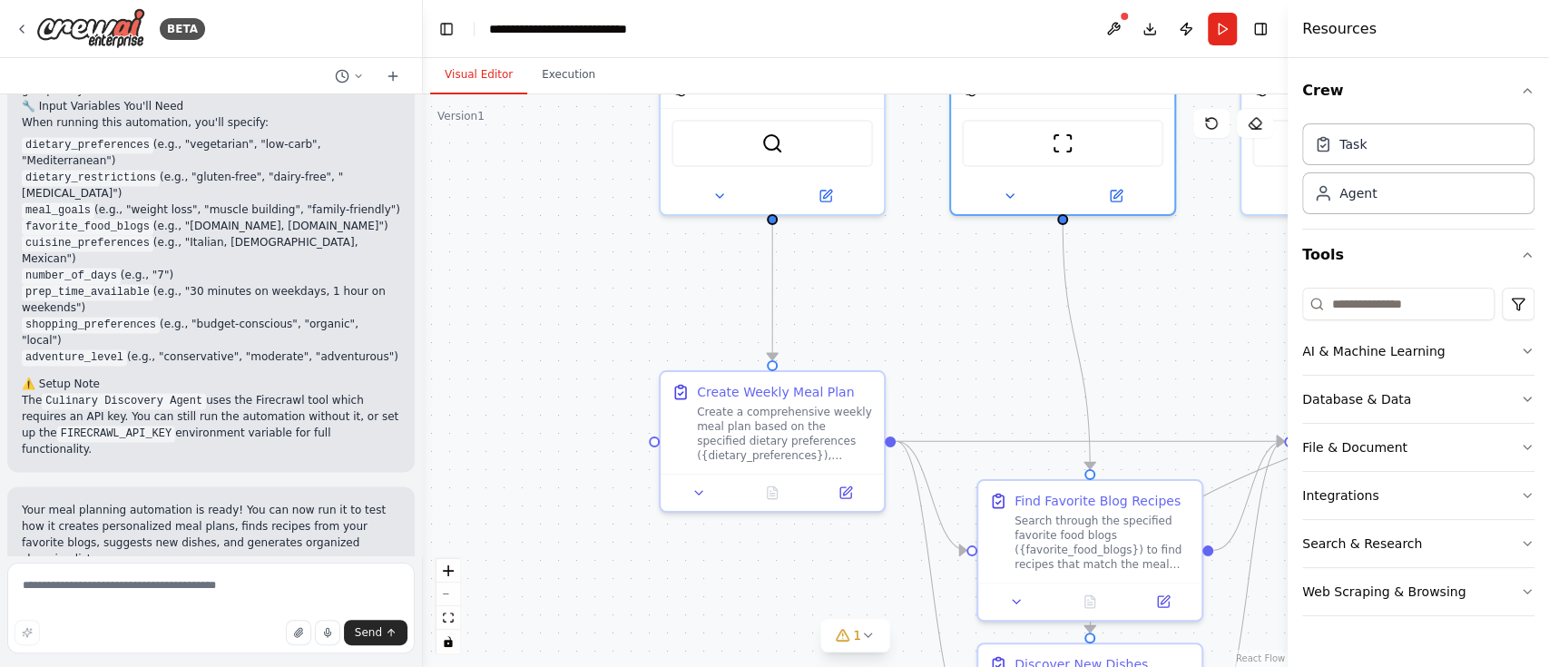
drag, startPoint x: 962, startPoint y: 319, endPoint x: 947, endPoint y: 223, distance: 97.3
click at [947, 224] on div ".deletable-edge-delete-btn { width: 20px; height: 20px; border: 0px solid #ffff…" at bounding box center [855, 380] width 865 height 572
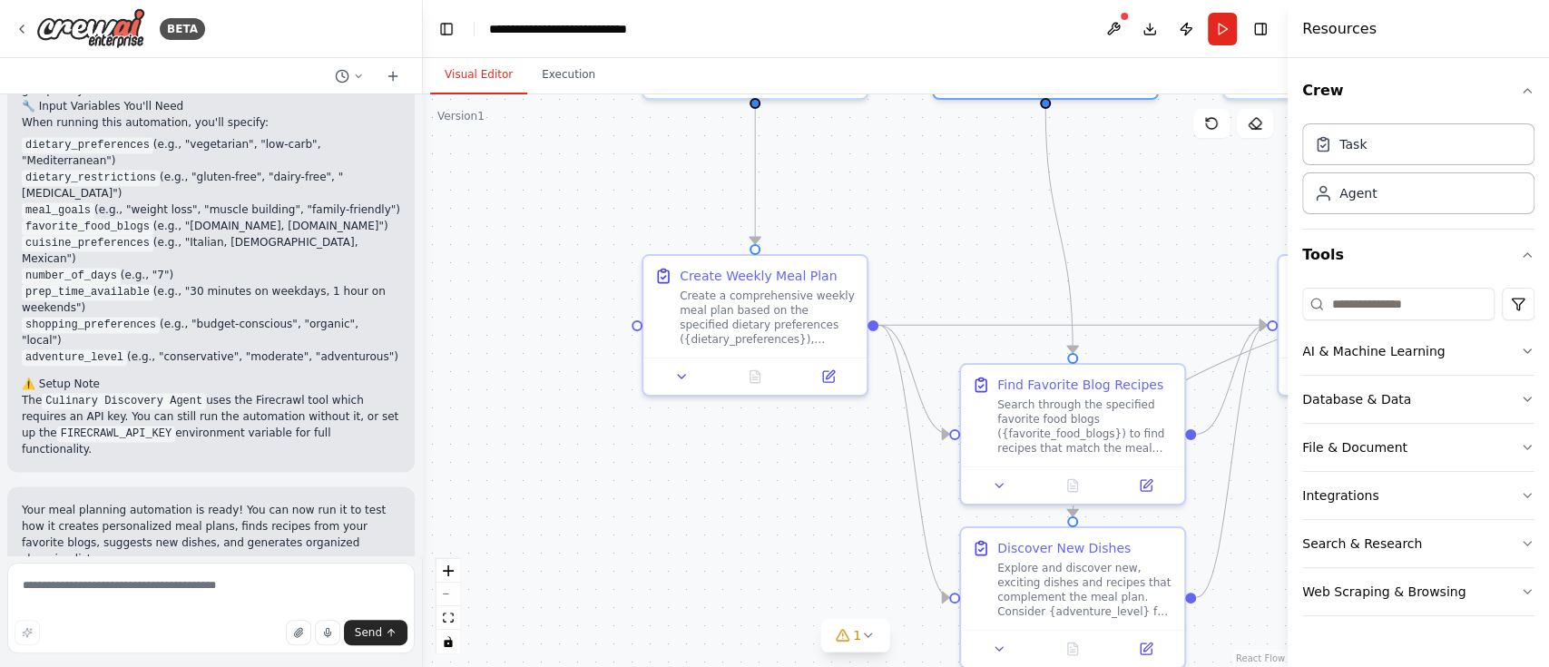
drag, startPoint x: 840, startPoint y: 554, endPoint x: 702, endPoint y: 332, distance: 261.6
click at [702, 332] on div ".deletable-edge-delete-btn { width: 20px; height: 20px; border: 0px solid #ffff…" at bounding box center [855, 380] width 865 height 572
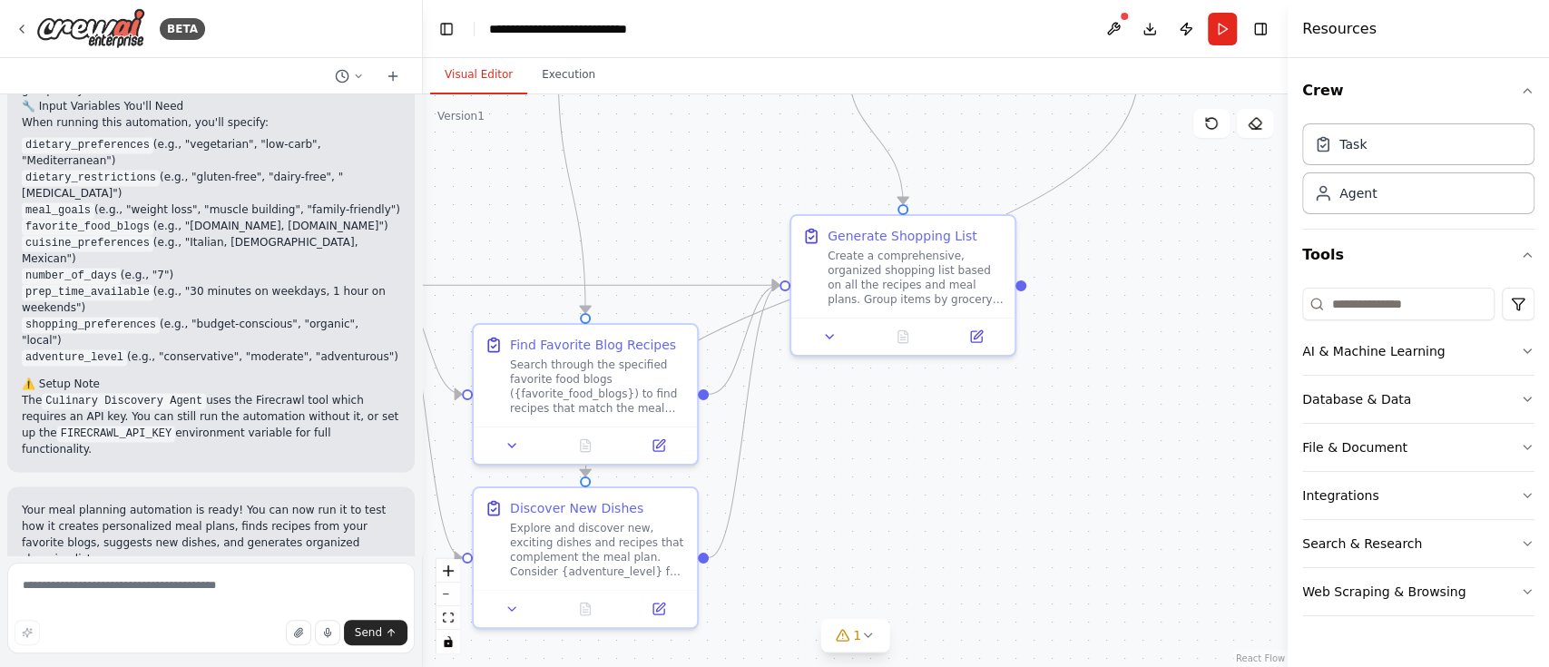
drag, startPoint x: 1144, startPoint y: 352, endPoint x: 807, endPoint y: 514, distance: 374.1
click at [807, 499] on div ".deletable-edge-delete-btn { width: 20px; height: 20px; border: 0px solid #ffff…" at bounding box center [855, 380] width 865 height 572
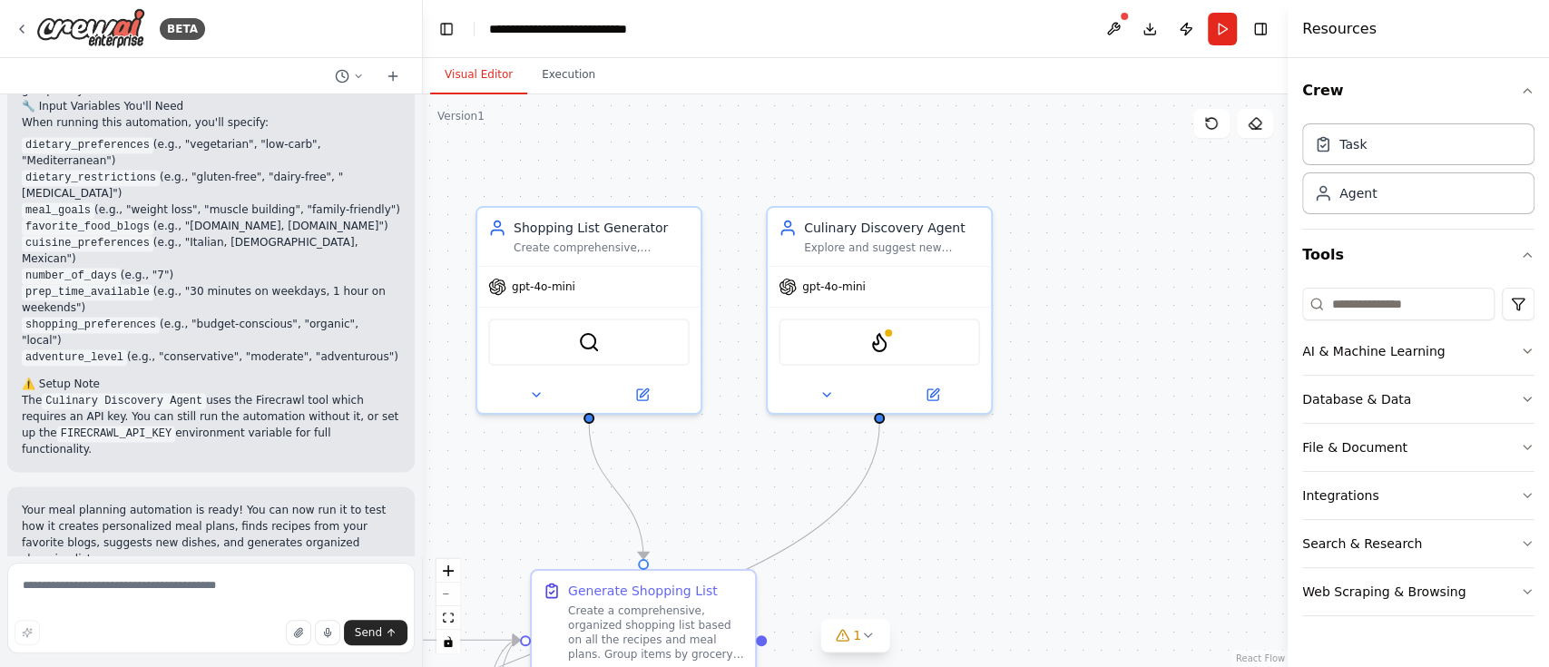
drag, startPoint x: 1114, startPoint y: 383, endPoint x: 936, endPoint y: 611, distance: 288.9
click at [936, 499] on div ".deletable-edge-delete-btn { width: 20px; height: 20px; border: 0px solid #ffff…" at bounding box center [855, 380] width 865 height 572
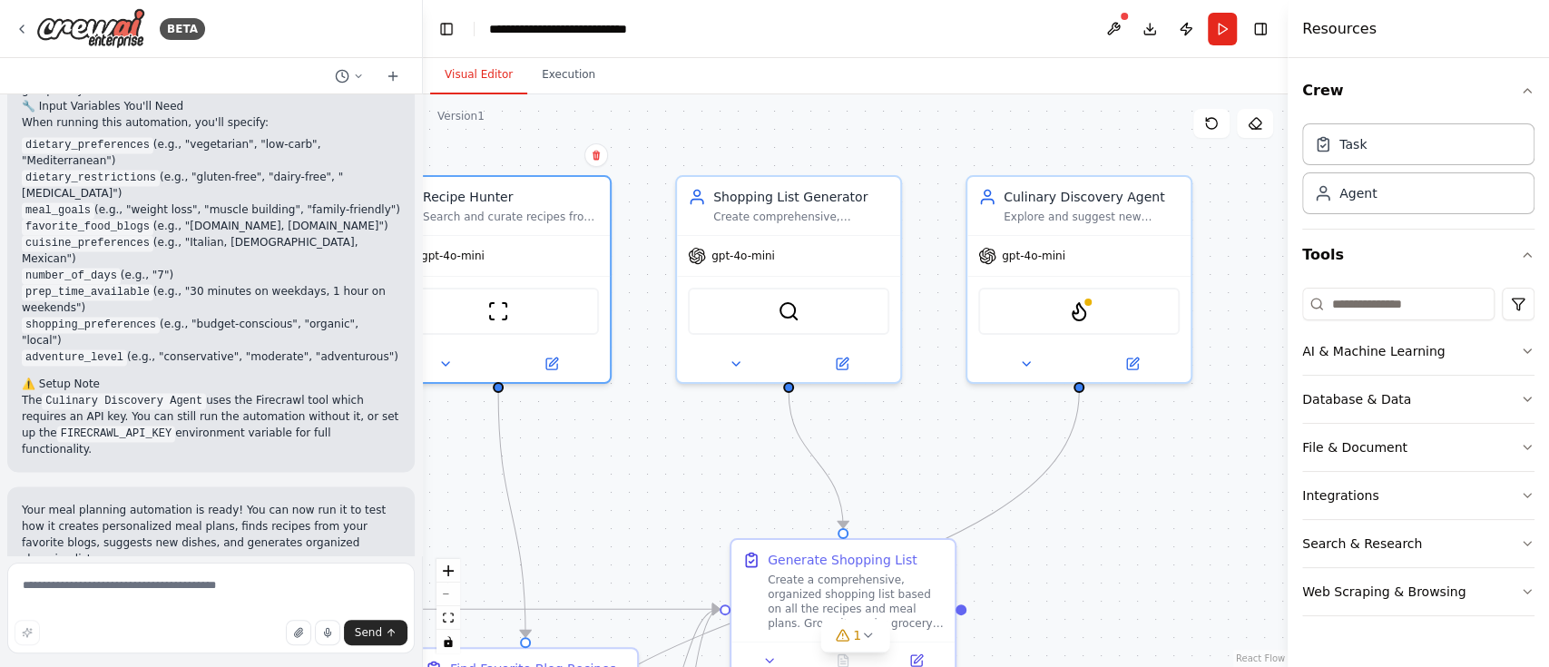
drag, startPoint x: 950, startPoint y: 516, endPoint x: 1081, endPoint y: 496, distance: 132.2
click at [1160, 488] on div ".deletable-edge-delete-btn { width: 20px; height: 20px; border: 0px solid #ffff…" at bounding box center [855, 380] width 865 height 572
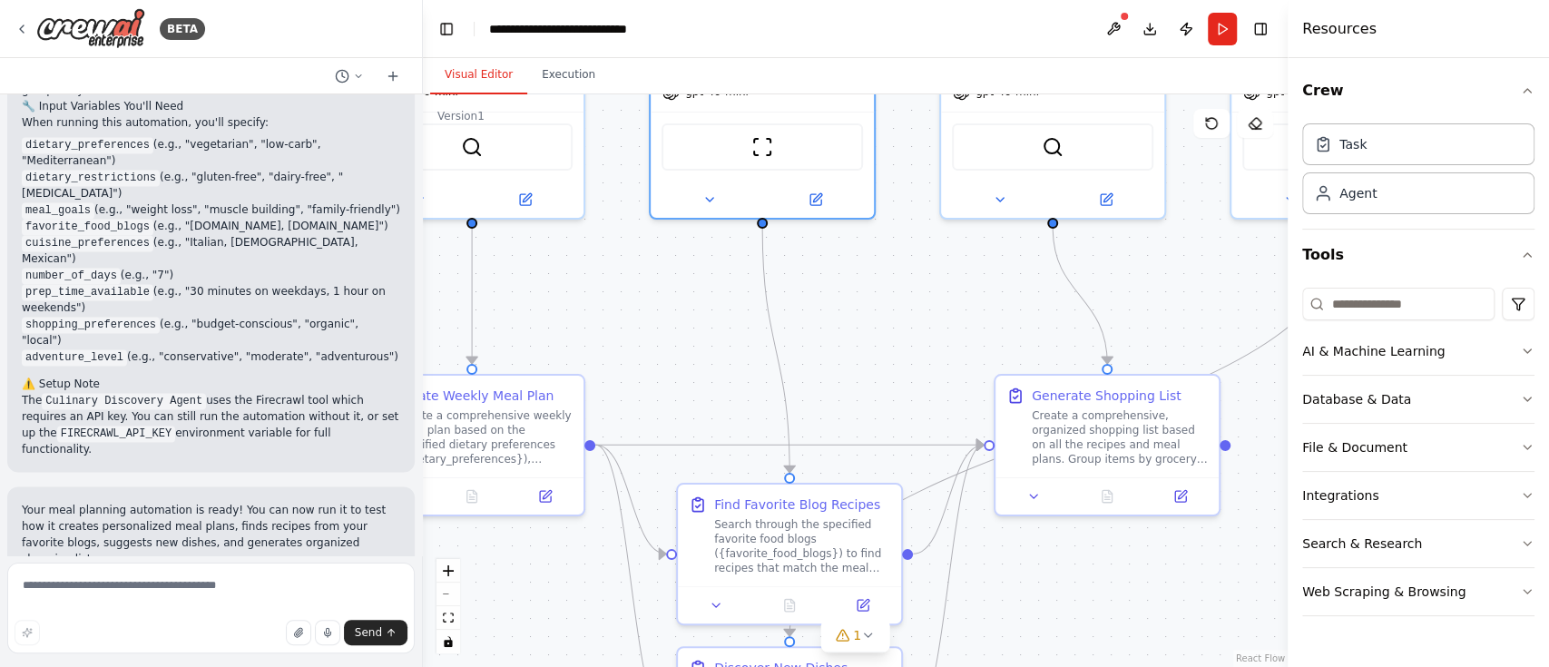
drag, startPoint x: 994, startPoint y: 468, endPoint x: 1153, endPoint y: 340, distance: 203.9
click at [1160, 295] on div ".deletable-edge-delete-btn { width: 20px; height: 20px; border: 0px solid #ffff…" at bounding box center [855, 380] width 865 height 572
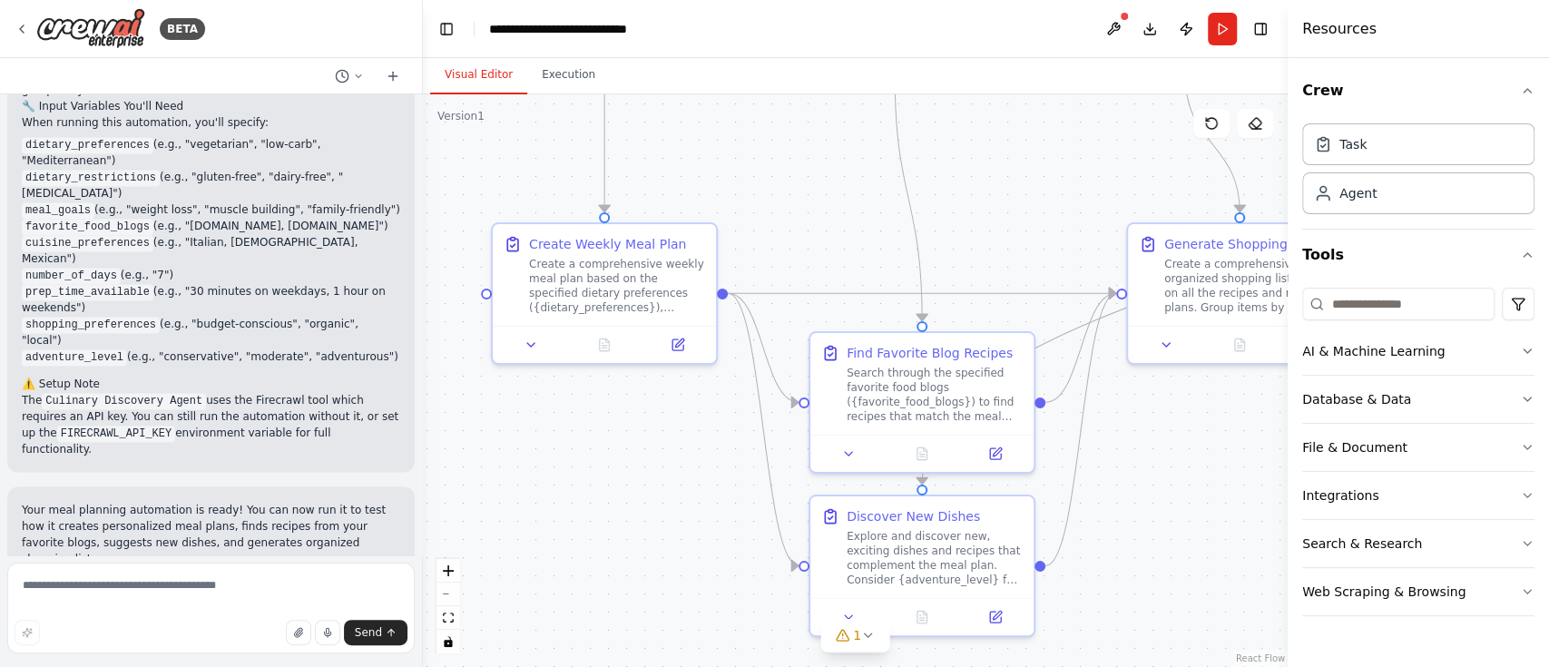
drag, startPoint x: 1056, startPoint y: 289, endPoint x: 1104, endPoint y: 229, distance: 76.8
click at [1104, 229] on div ".deletable-edge-delete-btn { width: 20px; height: 20px; border: 0px solid #ffff…" at bounding box center [855, 380] width 865 height 572
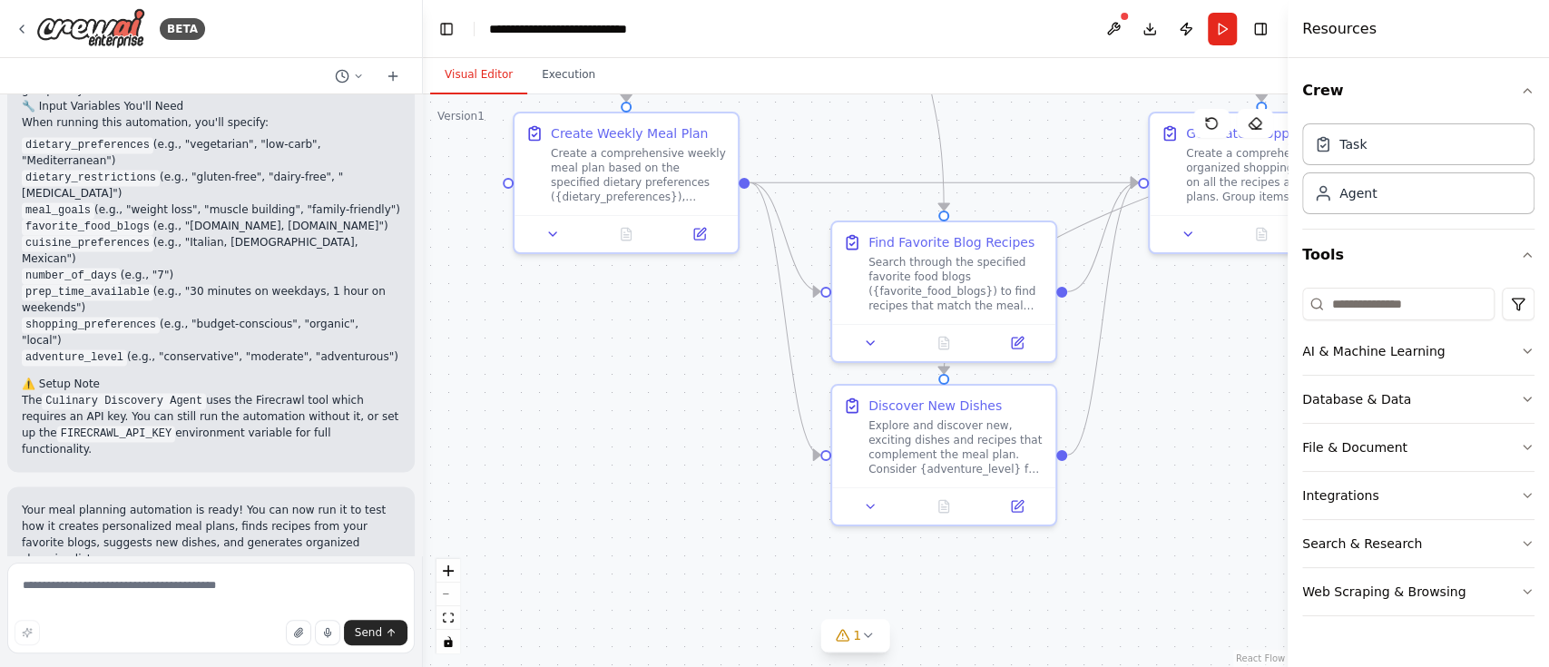
drag, startPoint x: 1191, startPoint y: 515, endPoint x: 1192, endPoint y: 438, distance: 77.1
click at [1160, 438] on div ".deletable-edge-delete-btn { width: 20px; height: 20px; border: 0px solid #ffff…" at bounding box center [855, 380] width 865 height 572
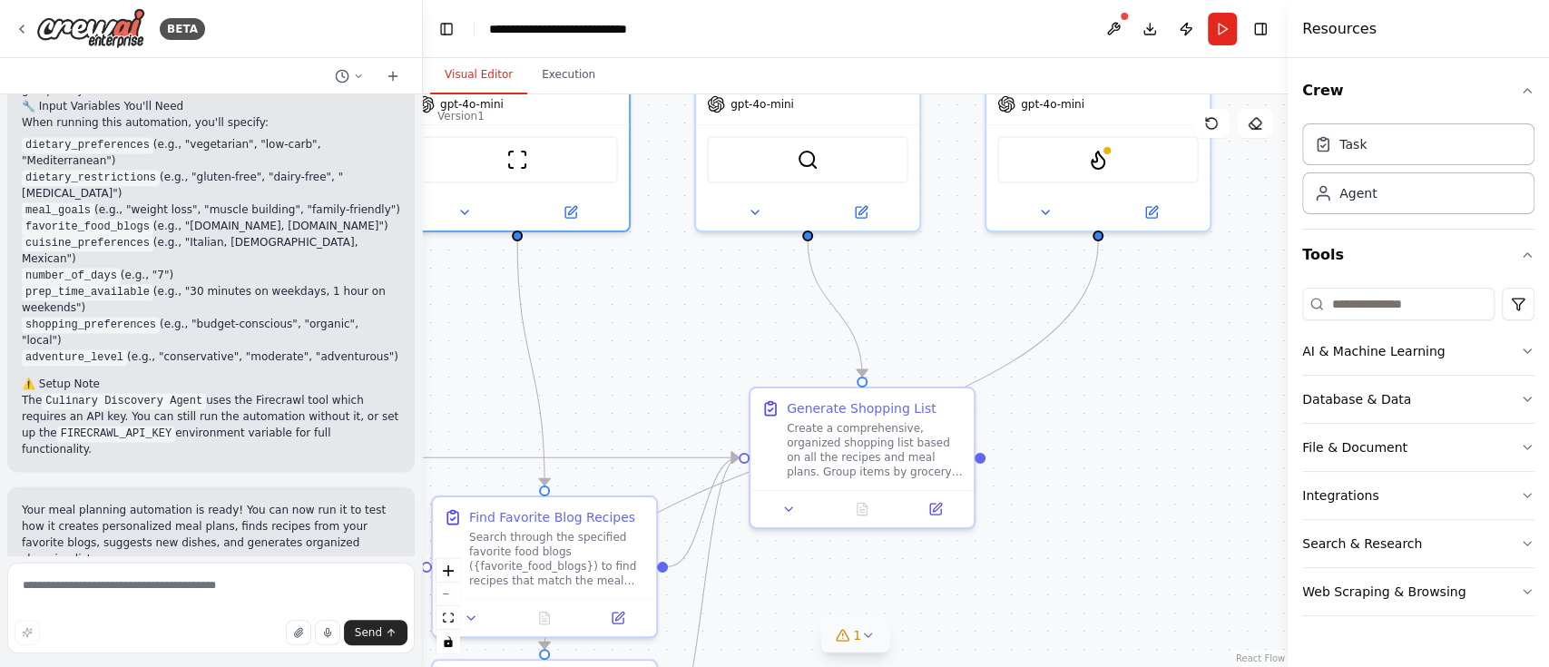
drag, startPoint x: 1228, startPoint y: 367, endPoint x: 833, endPoint y: 642, distance: 481.7
click at [833, 499] on div "Version 1 Show Tools Hide Agents .deletable-edge-delete-btn { width: 20px; heig…" at bounding box center [855, 380] width 865 height 572
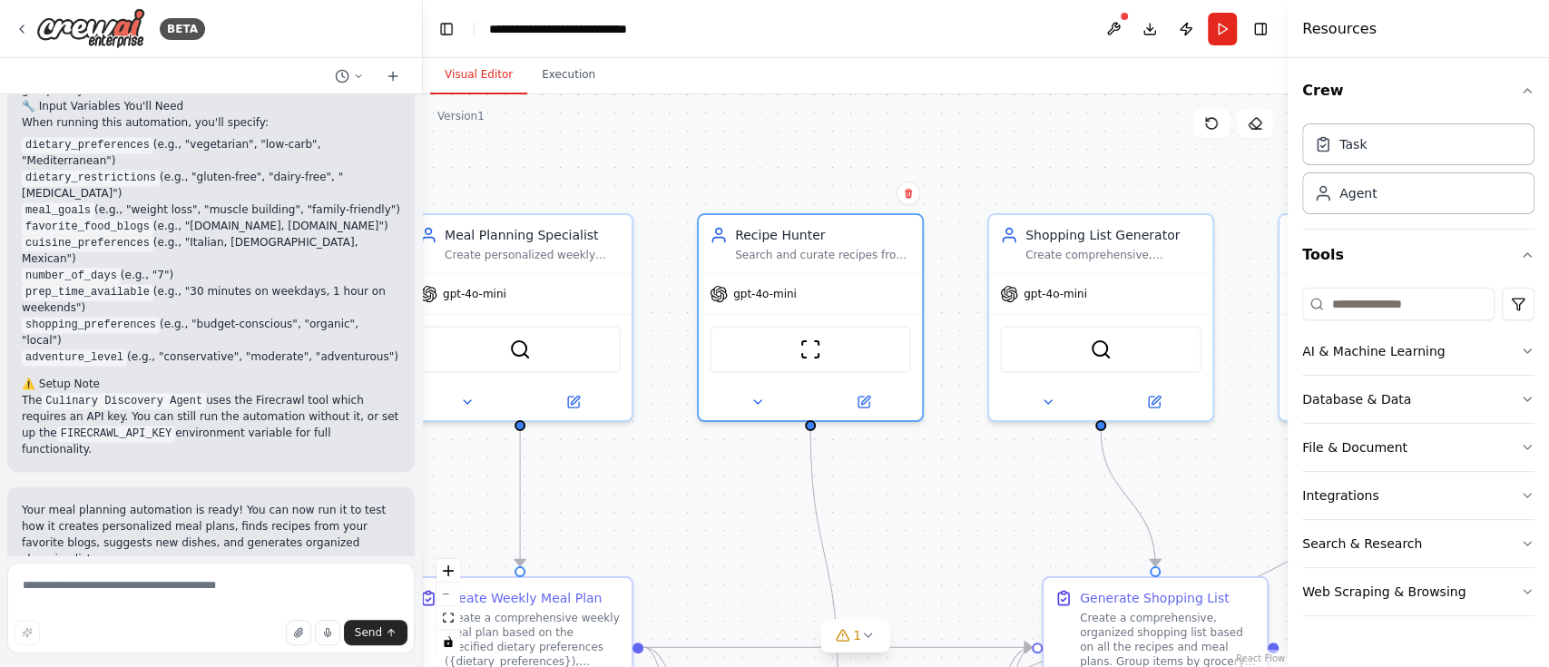
drag, startPoint x: 697, startPoint y: 330, endPoint x: 990, endPoint y: 520, distance: 349.0
click at [990, 499] on div ".deletable-edge-delete-btn { width: 20px; height: 20px; border: 0px solid #ffff…" at bounding box center [855, 380] width 865 height 572
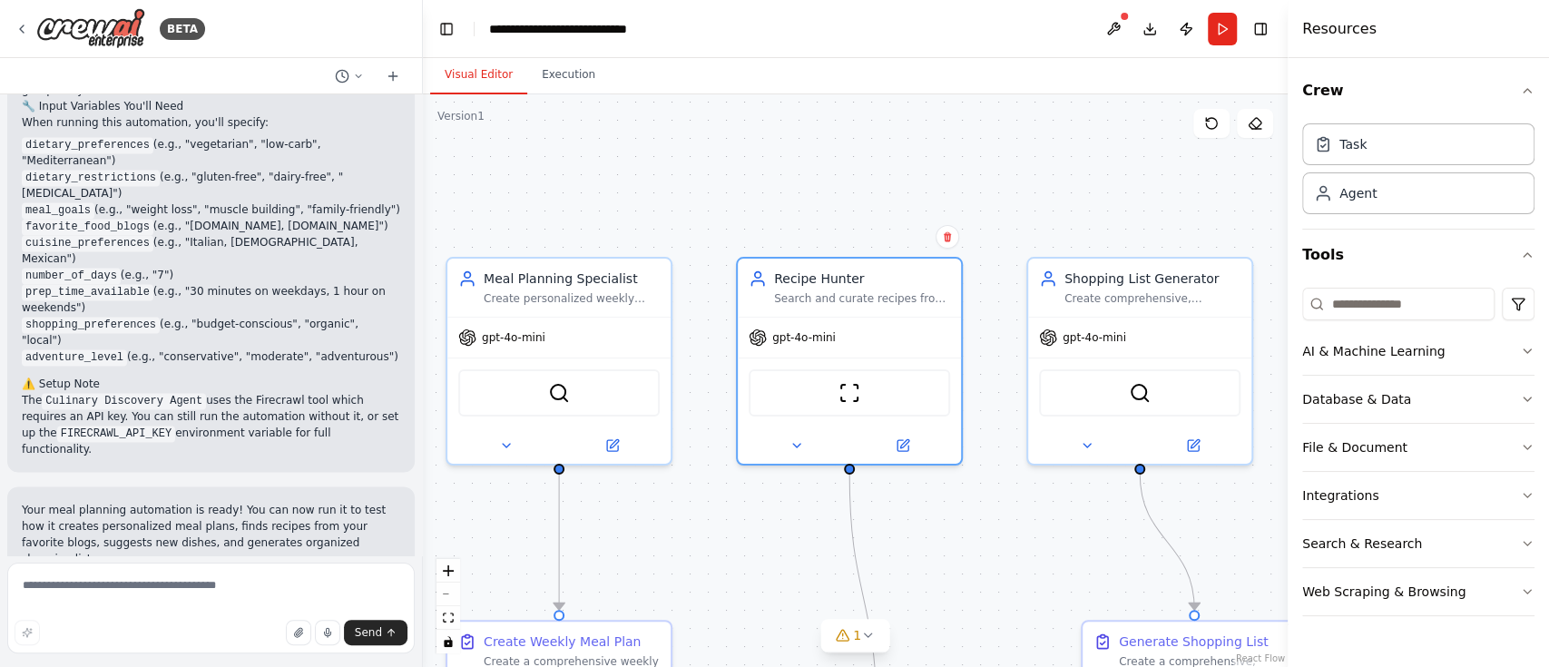
drag, startPoint x: 790, startPoint y: 194, endPoint x: 815, endPoint y: 157, distance: 44.5
click at [814, 159] on div ".deletable-edge-delete-btn { width: 20px; height: 20px; border: 0px solid #ffff…" at bounding box center [855, 380] width 865 height 572
click at [1160, 347] on icon "button" at bounding box center [1527, 351] width 15 height 15
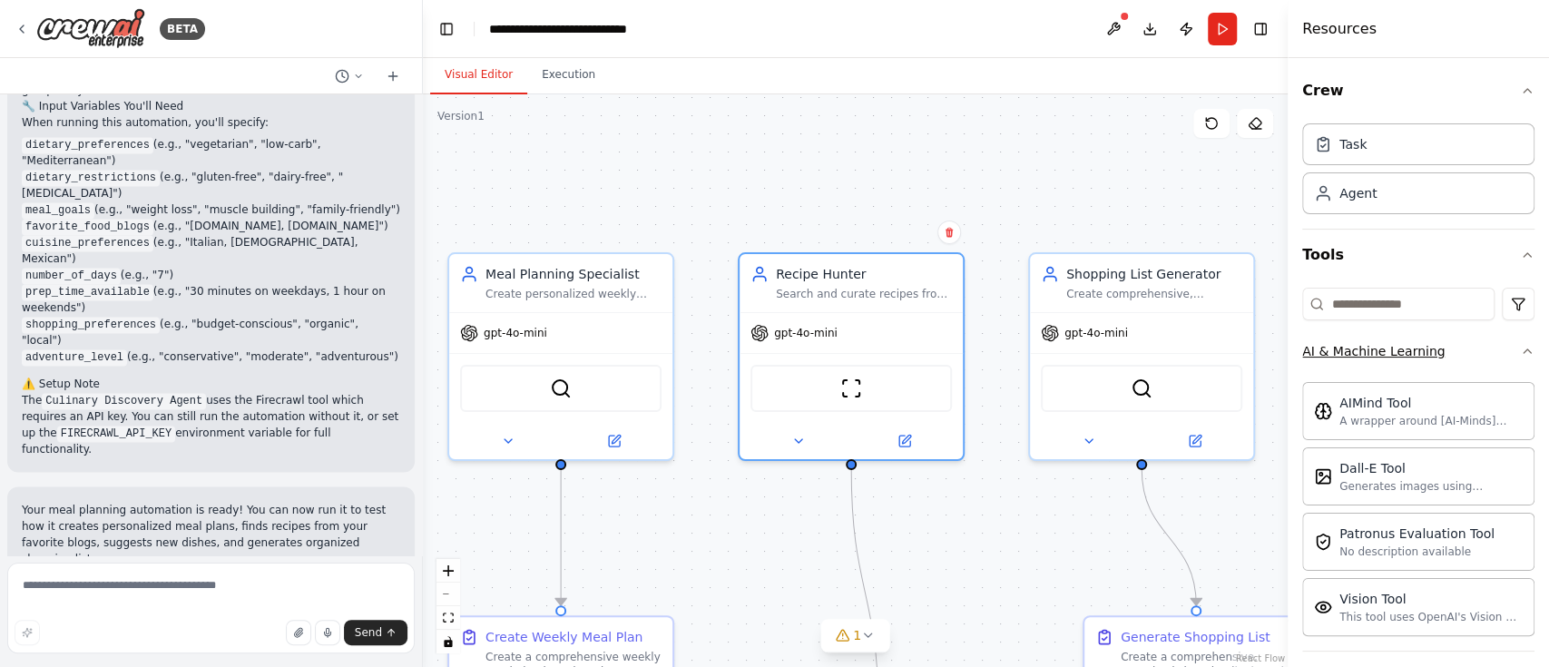
click at [1160, 344] on icon "button" at bounding box center [1527, 351] width 15 height 15
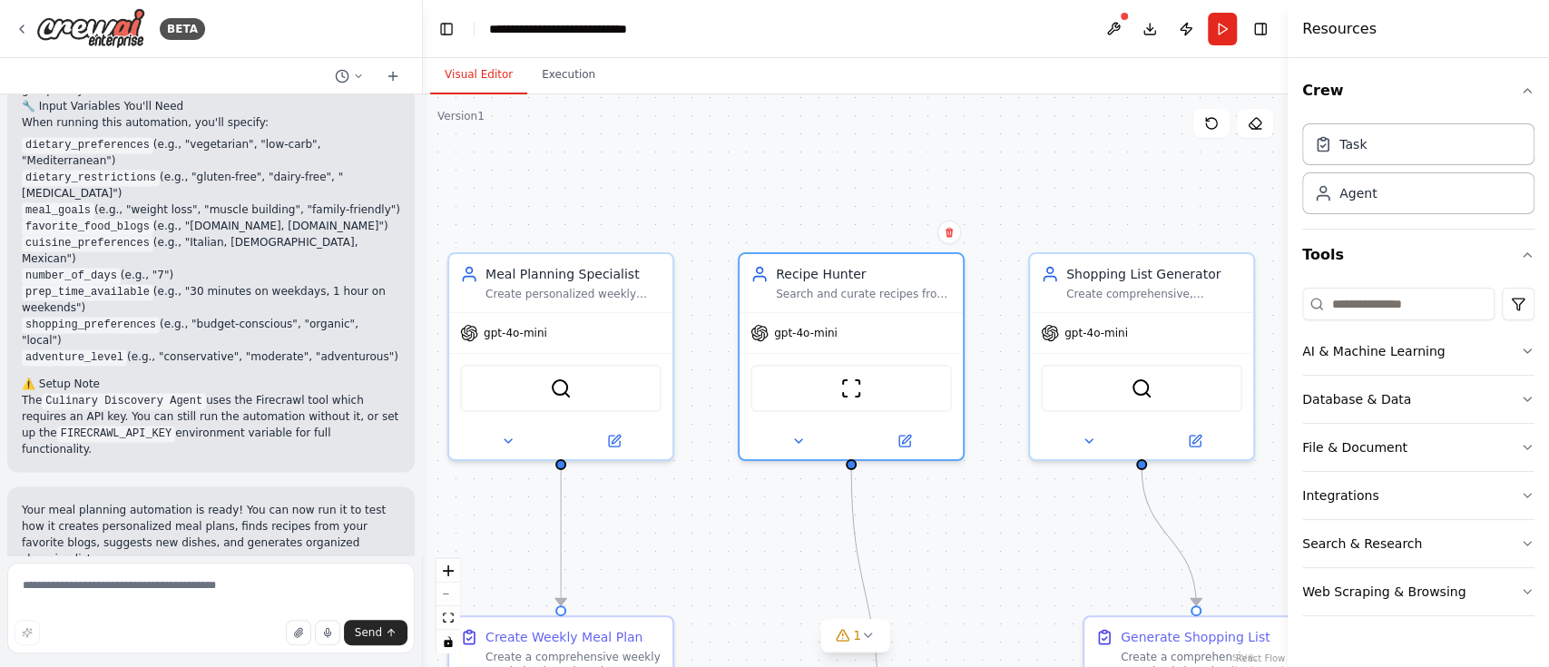
click at [1076, 180] on div ".deletable-edge-delete-btn { width: 20px; height: 20px; border: 0px solid #ffff…" at bounding box center [855, 380] width 865 height 572
click at [1160, 23] on button "Run" at bounding box center [1222, 29] width 29 height 33
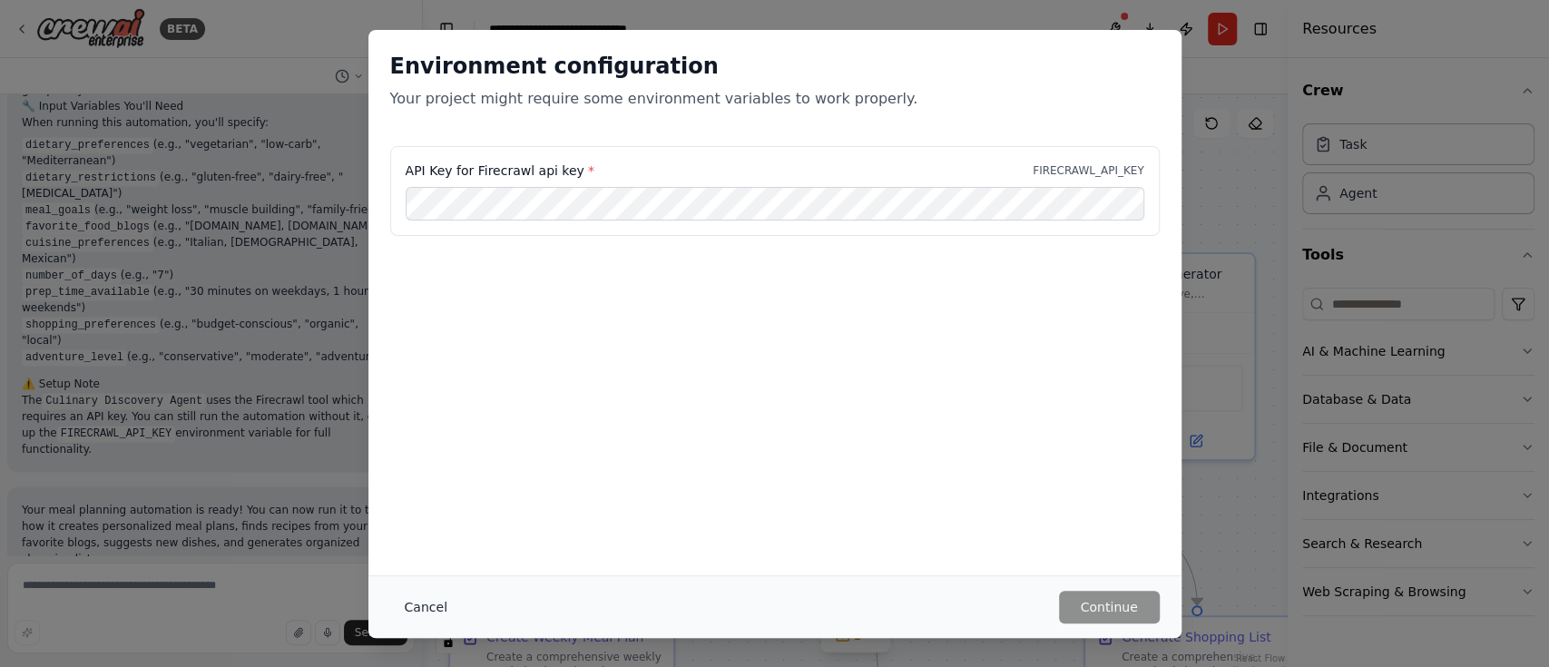
click at [433, 499] on button "Cancel" at bounding box center [426, 607] width 72 height 33
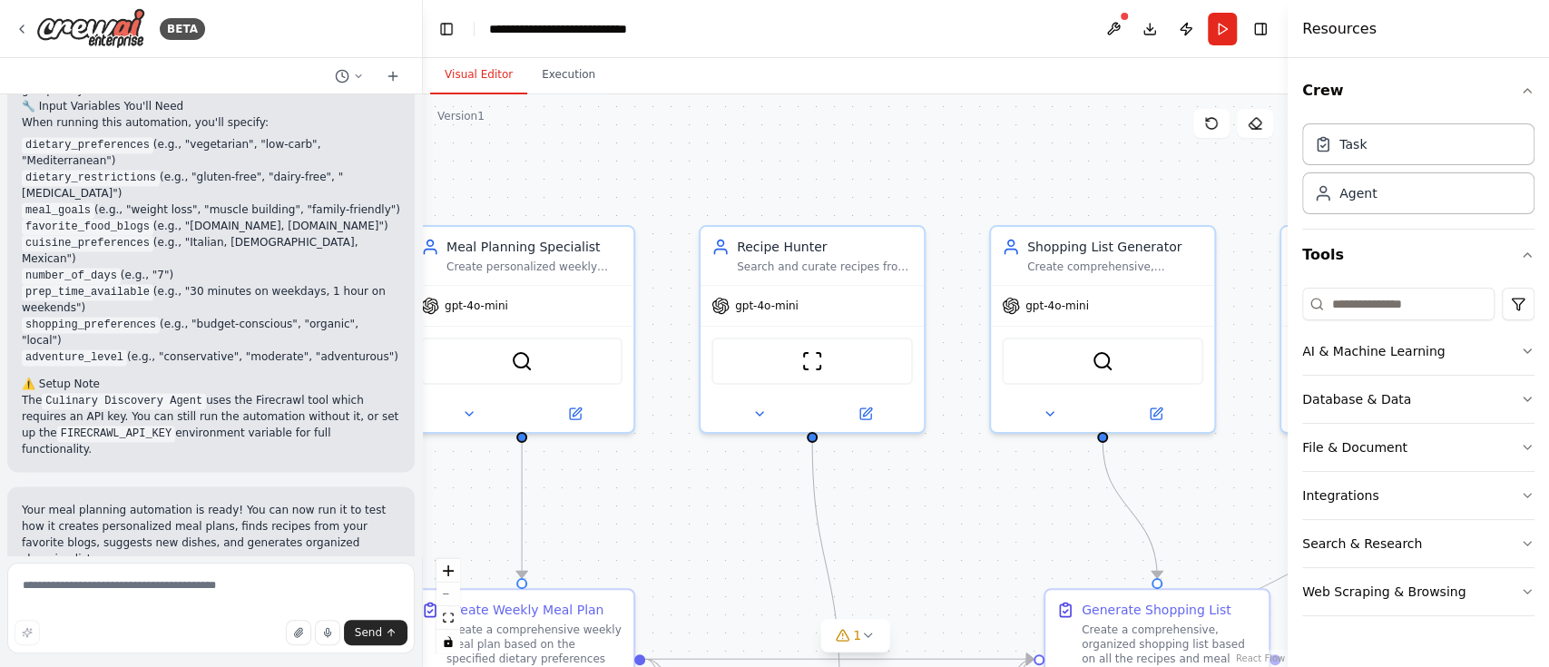
drag, startPoint x: 722, startPoint y: 523, endPoint x: 682, endPoint y: 496, distance: 48.3
click at [682, 496] on div ".deletable-edge-delete-btn { width: 20px; height: 20px; border: 0px solid #ffff…" at bounding box center [855, 380] width 865 height 572
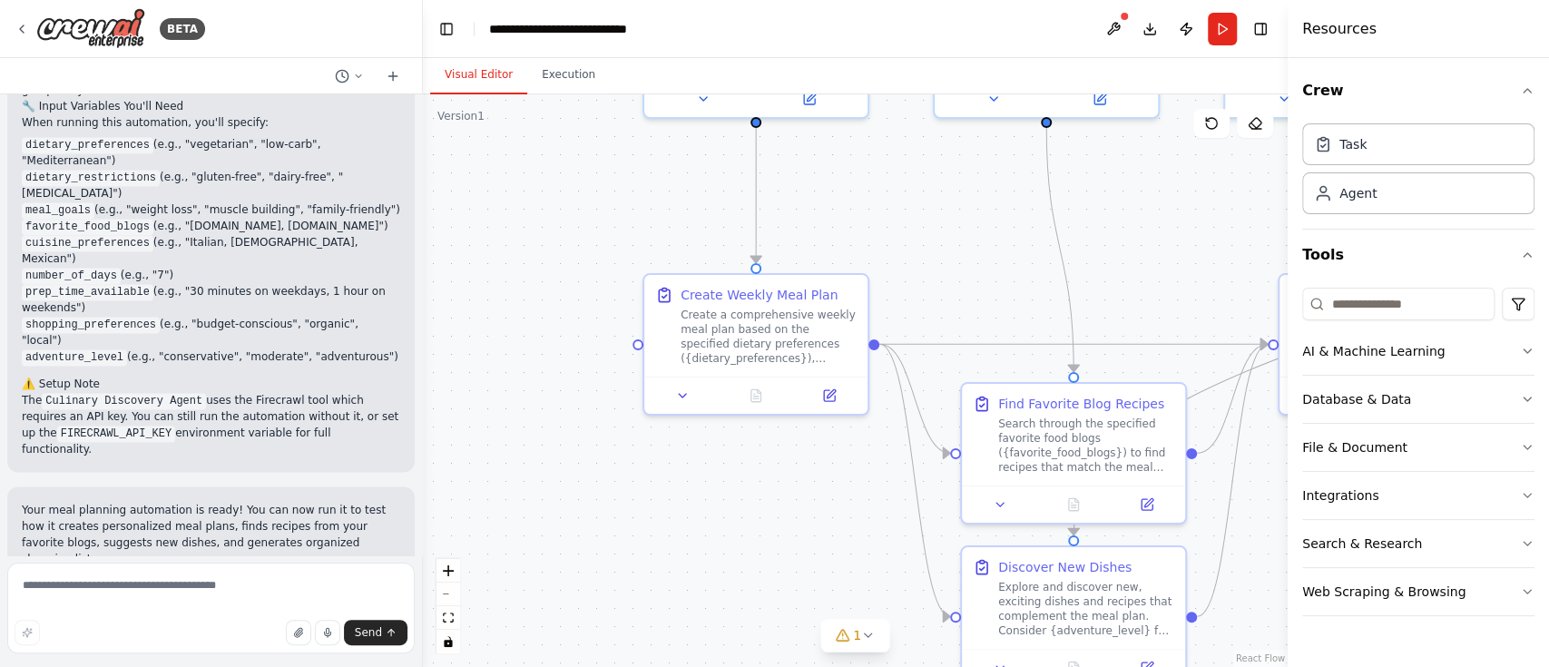
drag, startPoint x: 723, startPoint y: 526, endPoint x: 949, endPoint y: 210, distance: 388.2
click at [949, 210] on div ".deletable-edge-delete-btn { width: 20px; height: 20px; border: 0px solid #ffff…" at bounding box center [855, 380] width 865 height 572
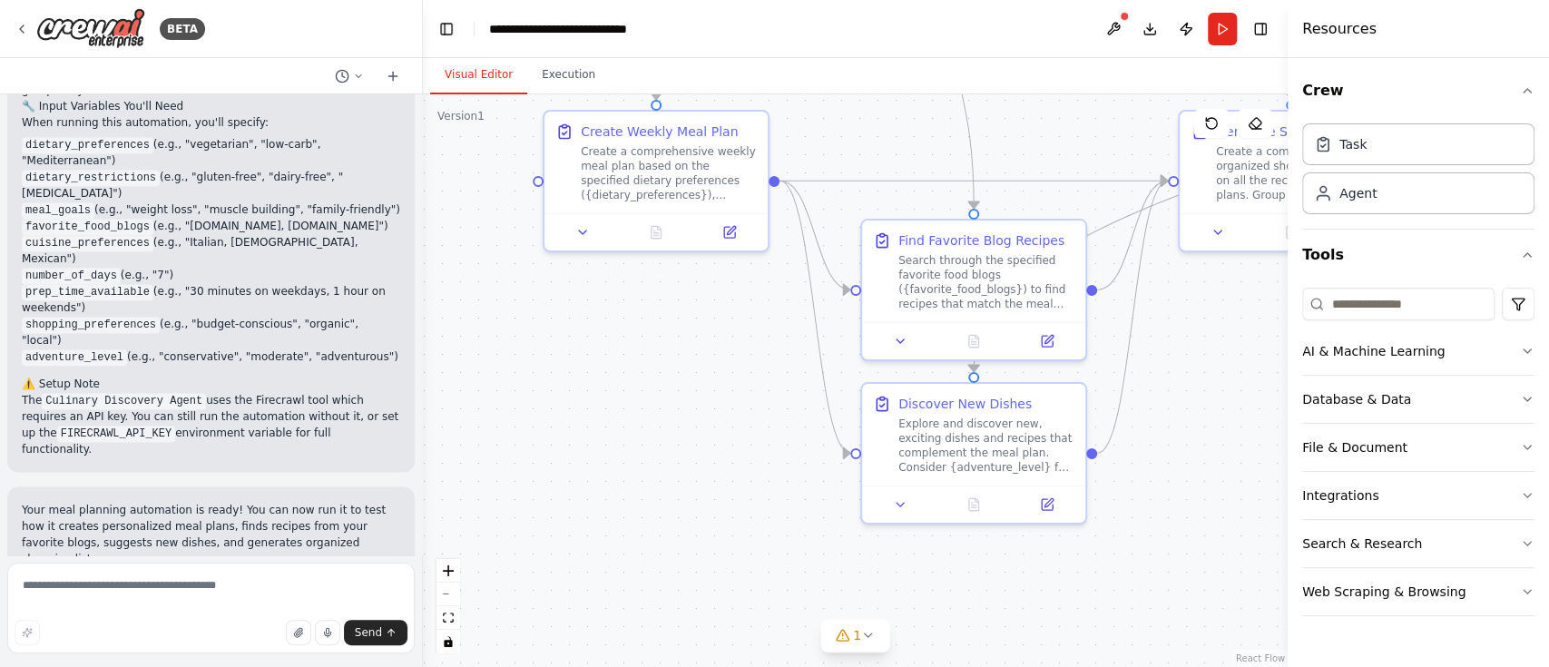
drag, startPoint x: 857, startPoint y: 553, endPoint x: 758, endPoint y: 390, distance: 190.6
click at [758, 390] on div ".deletable-edge-delete-btn { width: 20px; height: 20px; border: 0px solid #ffff…" at bounding box center [855, 380] width 865 height 572
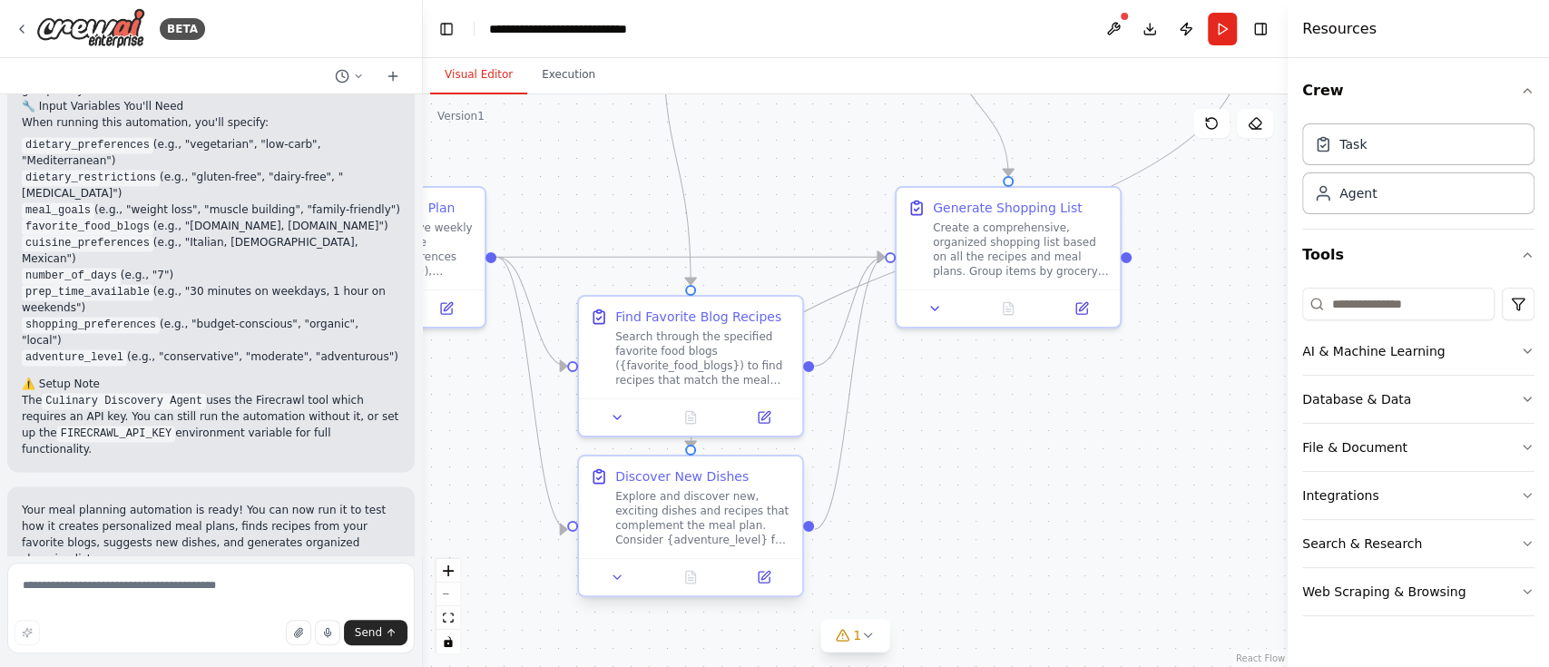
drag, startPoint x: 726, startPoint y: 490, endPoint x: 561, endPoint y: 540, distance: 172.5
click at [424, 499] on div ".deletable-edge-delete-btn { width: 20px; height: 20px; border: 0px solid #ffff…" at bounding box center [855, 380] width 865 height 572
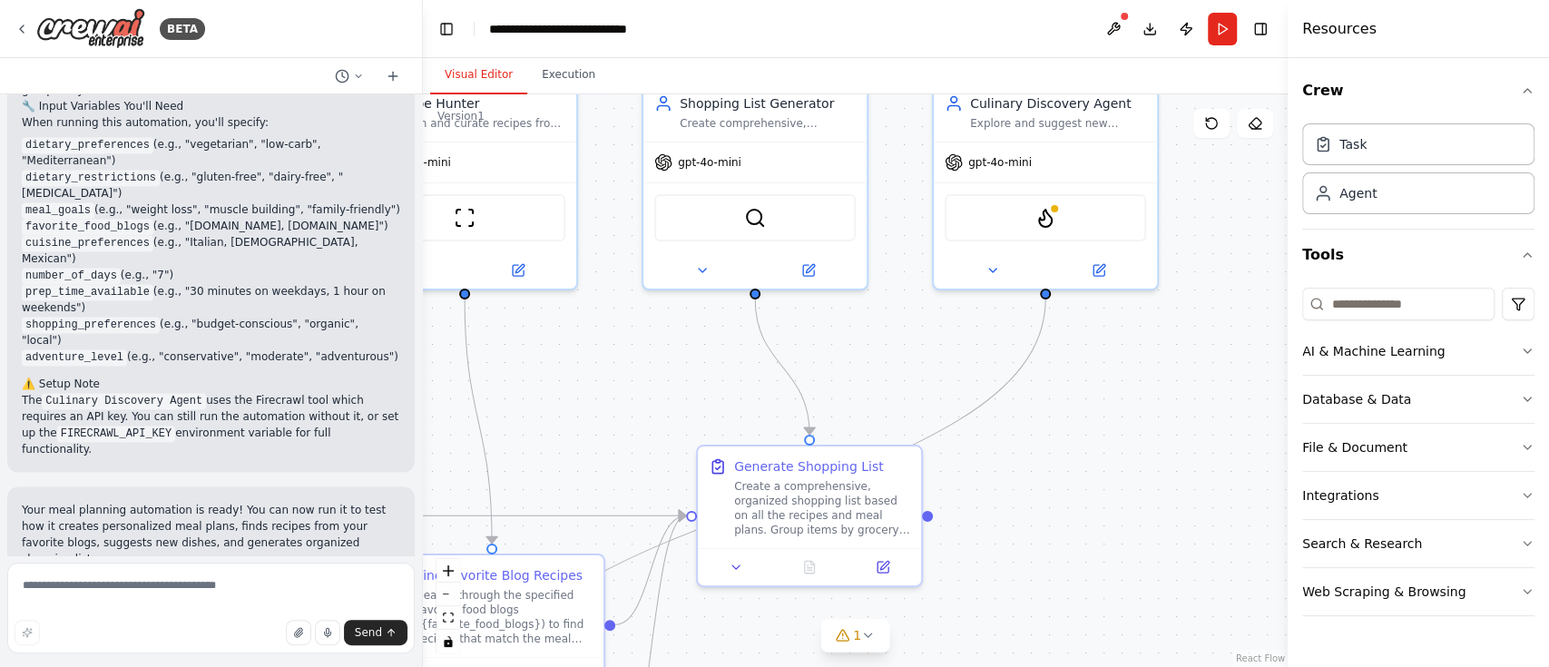
drag, startPoint x: 1139, startPoint y: 300, endPoint x: 1057, endPoint y: 452, distance: 172.1
click at [964, 499] on div ".deletable-edge-delete-btn { width: 20px; height: 20px; border: 0px solid #ffff…" at bounding box center [855, 380] width 865 height 572
click at [1083, 386] on div ".deletable-edge-delete-btn { width: 20px; height: 20px; border: 0px solid #ffff…" at bounding box center [855, 380] width 865 height 572
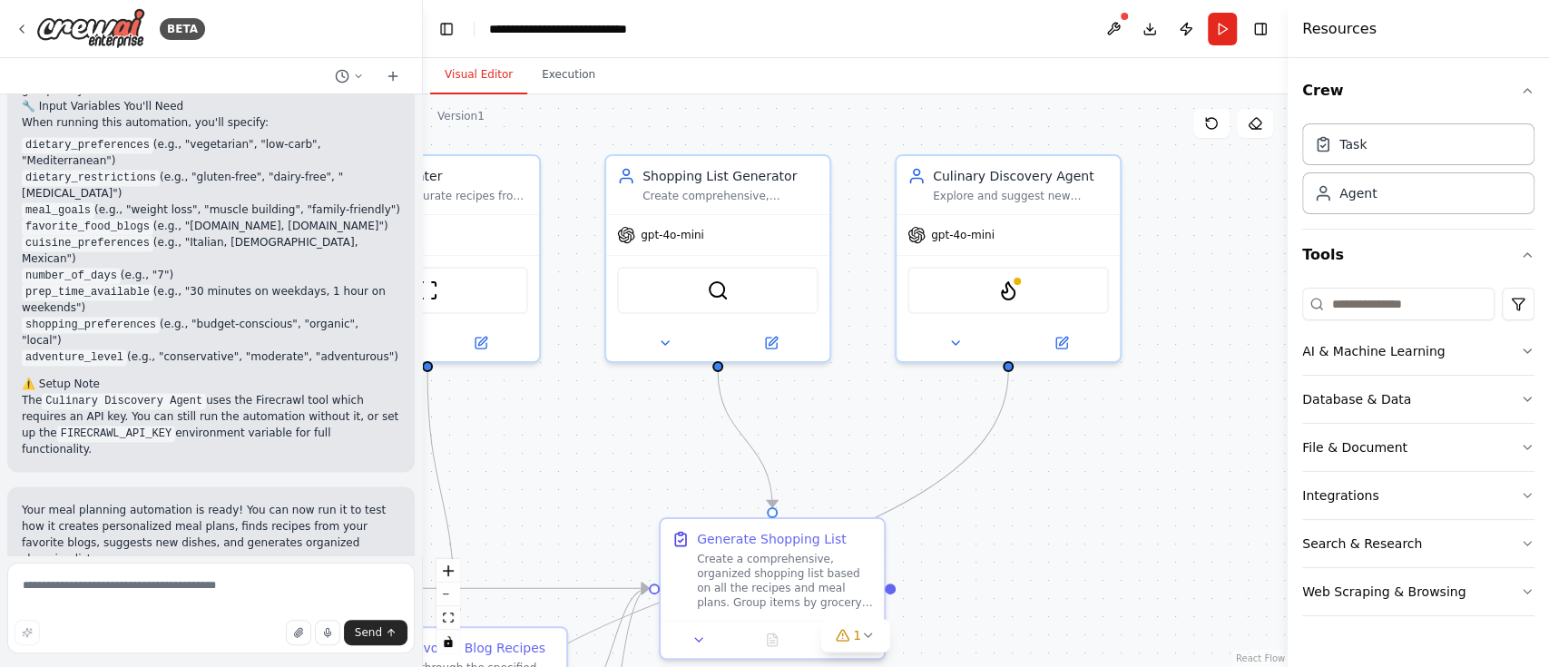
drag, startPoint x: 1096, startPoint y: 388, endPoint x: 1060, endPoint y: 456, distance: 77.1
click at [1060, 456] on div ".deletable-edge-delete-btn { width: 20px; height: 20px; border: 0px solid #ffff…" at bounding box center [855, 380] width 865 height 572
click at [1109, 480] on div ".deletable-edge-delete-btn { width: 20px; height: 20px; border: 0px solid #ffff…" at bounding box center [855, 380] width 865 height 572
click at [1066, 339] on icon at bounding box center [1061, 339] width 11 height 11
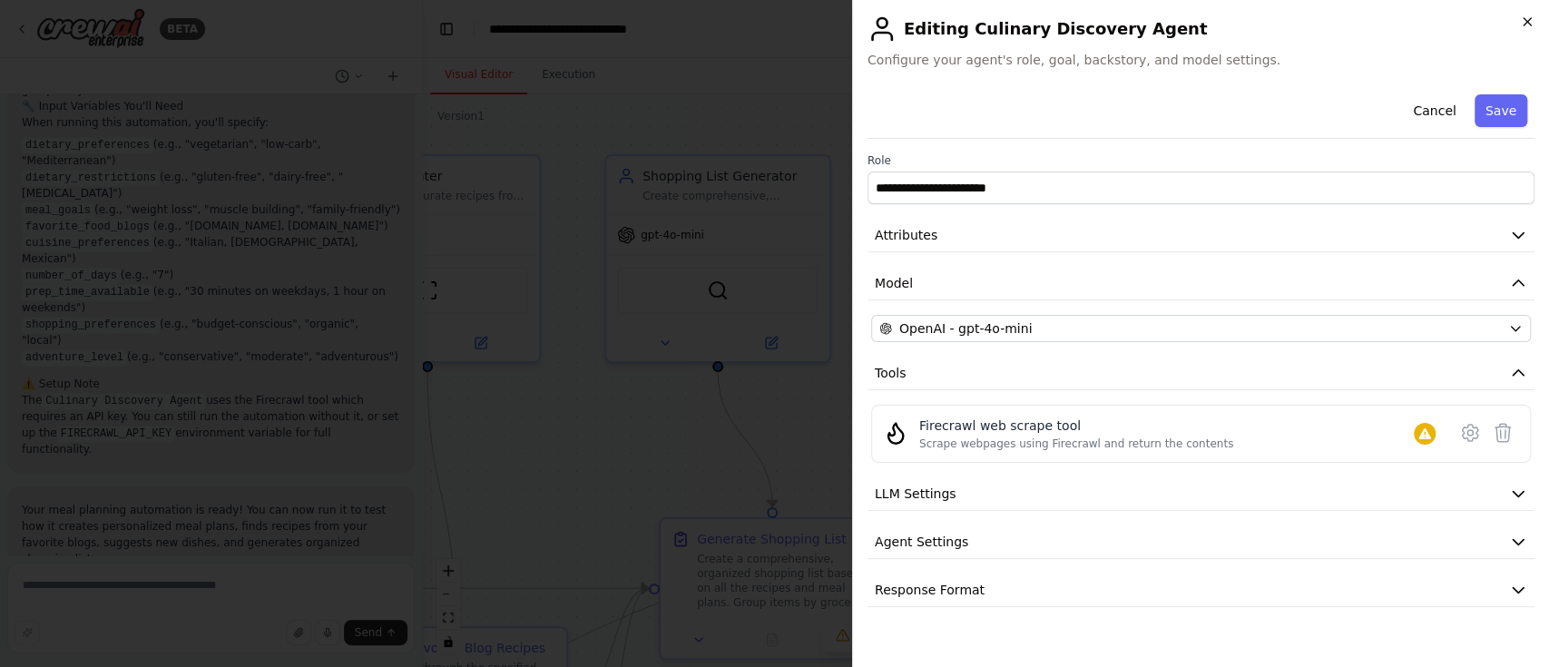
click at [1160, 28] on icon "button" at bounding box center [1527, 22] width 15 height 15
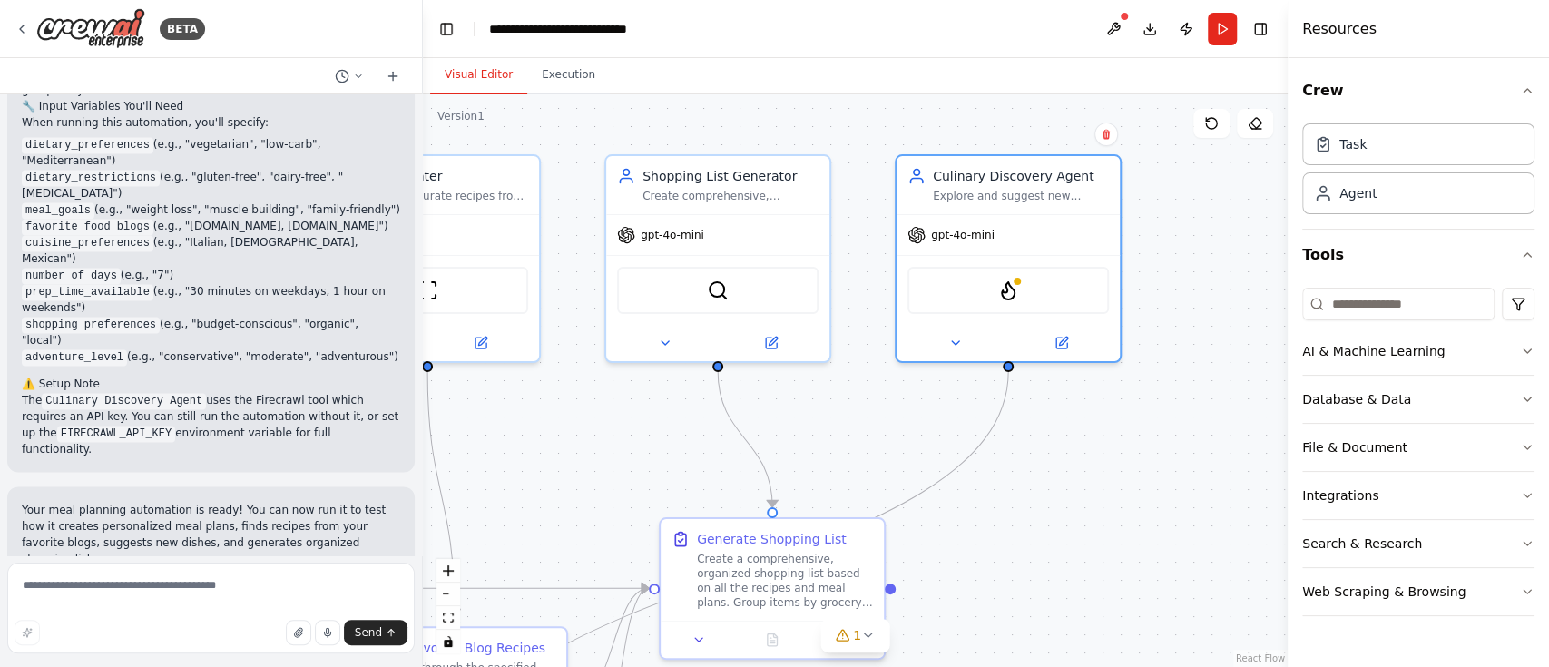
drag, startPoint x: 1029, startPoint y: 570, endPoint x: 1203, endPoint y: 323, distance: 302.1
click at [1160, 323] on div ".deletable-edge-delete-btn { width: 20px; height: 20px; border: 0px solid #ffff…" at bounding box center [855, 380] width 865 height 572
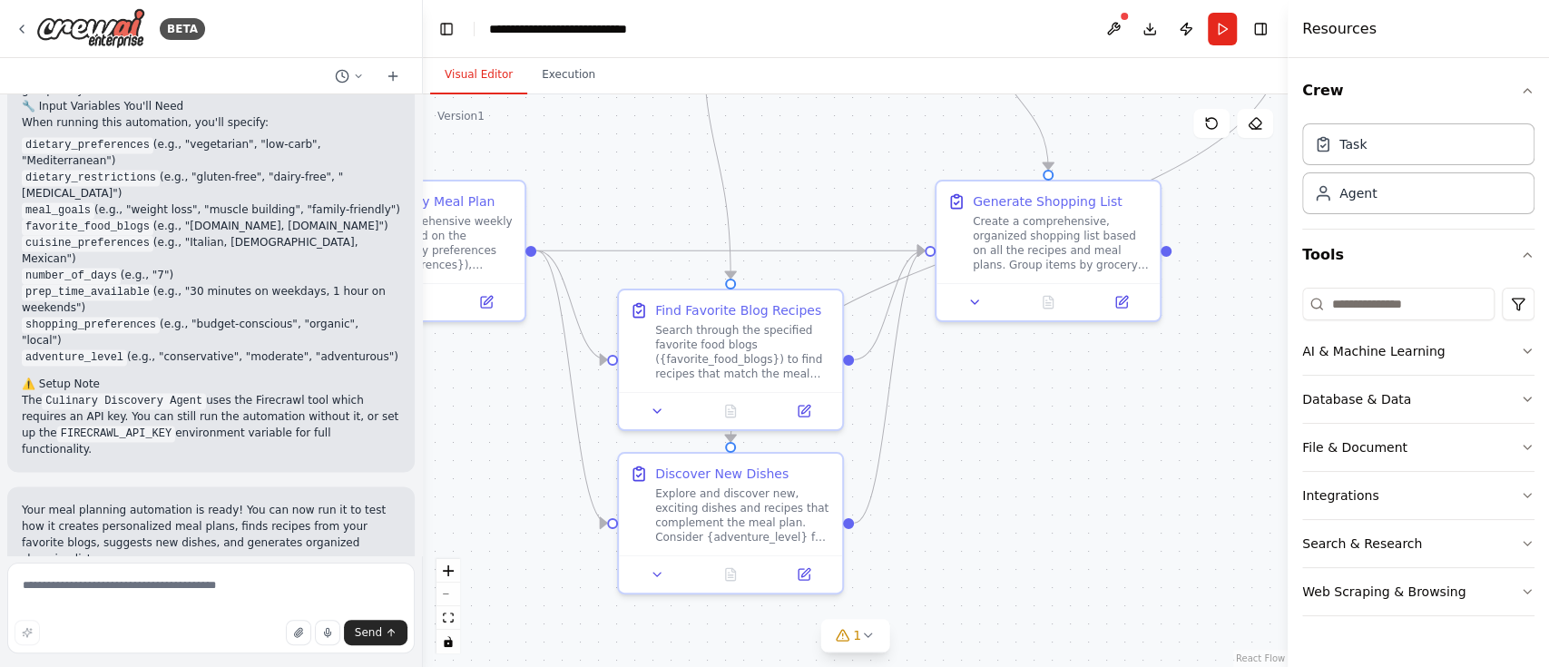
drag, startPoint x: 1070, startPoint y: 497, endPoint x: 1235, endPoint y: 335, distance: 231.6
click at [1160, 335] on div ".deletable-edge-delete-btn { width: 20px; height: 20px; border: 0px solid #ffff…" at bounding box center [855, 380] width 865 height 572
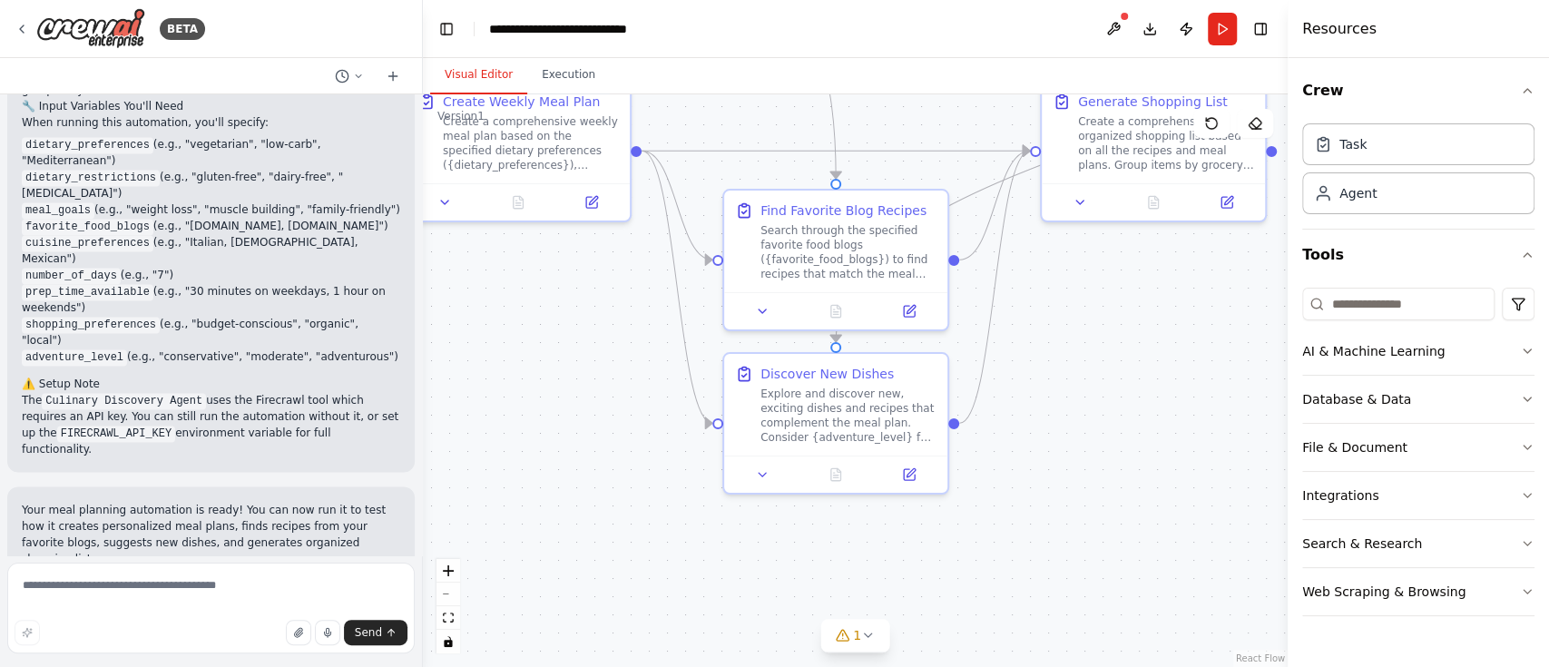
drag, startPoint x: 1218, startPoint y: 413, endPoint x: 1242, endPoint y: 358, distance: 59.7
click at [1160, 358] on div ".deletable-edge-delete-btn { width: 20px; height: 20px; border: 0px solid #ffff…" at bounding box center [855, 380] width 865 height 572
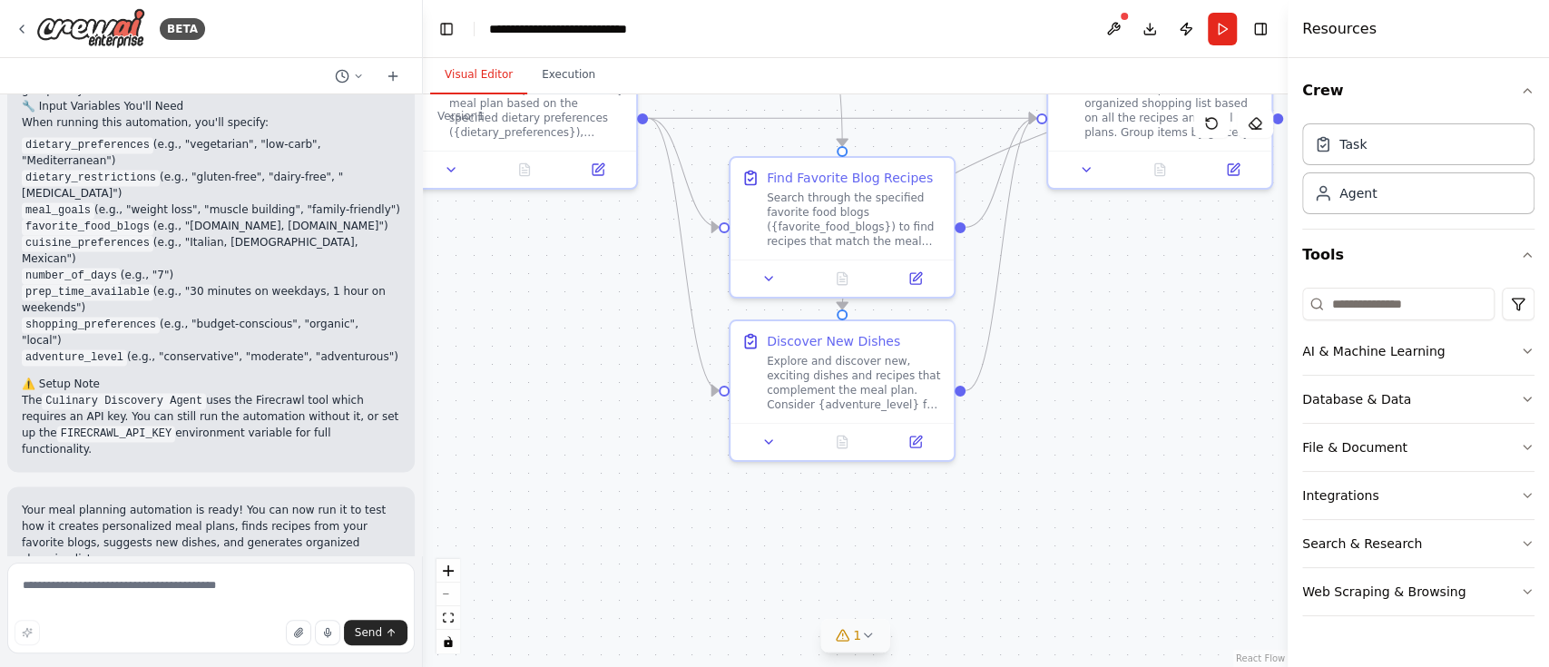
click at [870, 499] on button "1" at bounding box center [855, 636] width 70 height 34
click at [1049, 499] on div at bounding box center [1053, 568] width 11 height 11
click at [1038, 499] on button at bounding box center [1041, 576] width 31 height 22
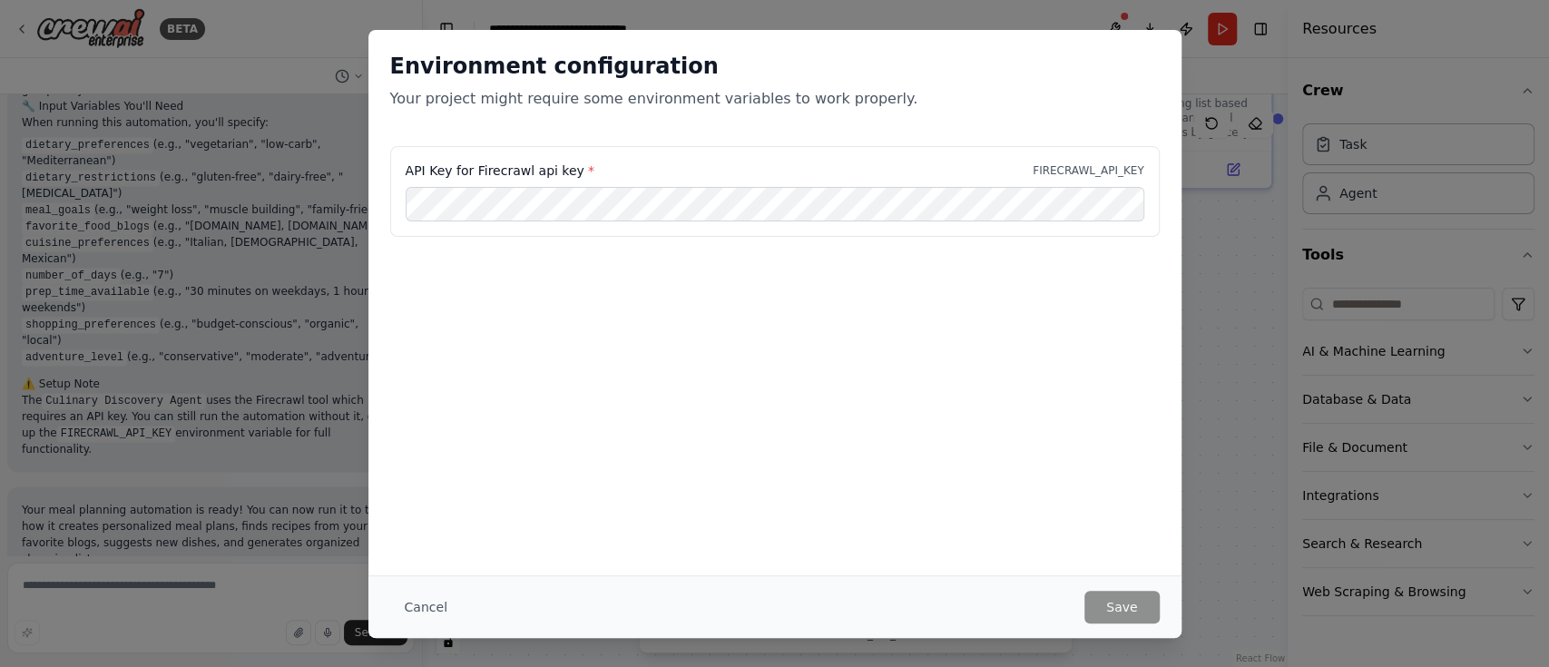
click at [1160, 469] on div "Environment configuration Your project might require some environment variables…" at bounding box center [774, 333] width 1549 height 667
